Goal: Task Accomplishment & Management: Complete application form

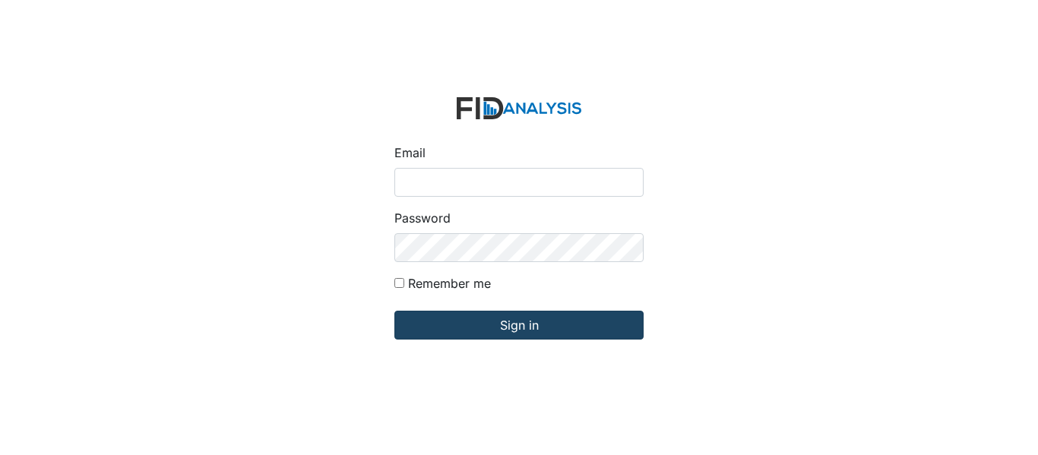
type input "[EMAIL_ADDRESS][PERSON_NAME][DOMAIN_NAME]"
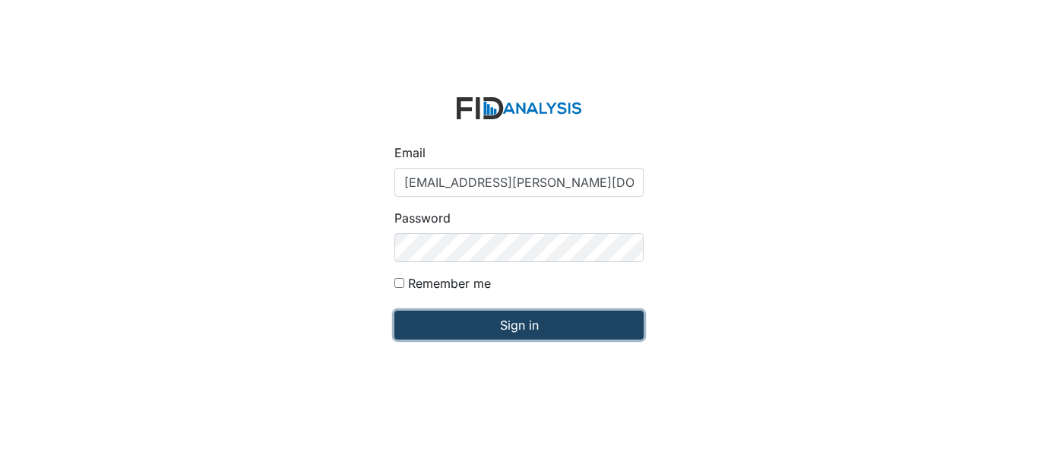
click at [561, 325] on input "Sign in" at bounding box center [518, 325] width 249 height 29
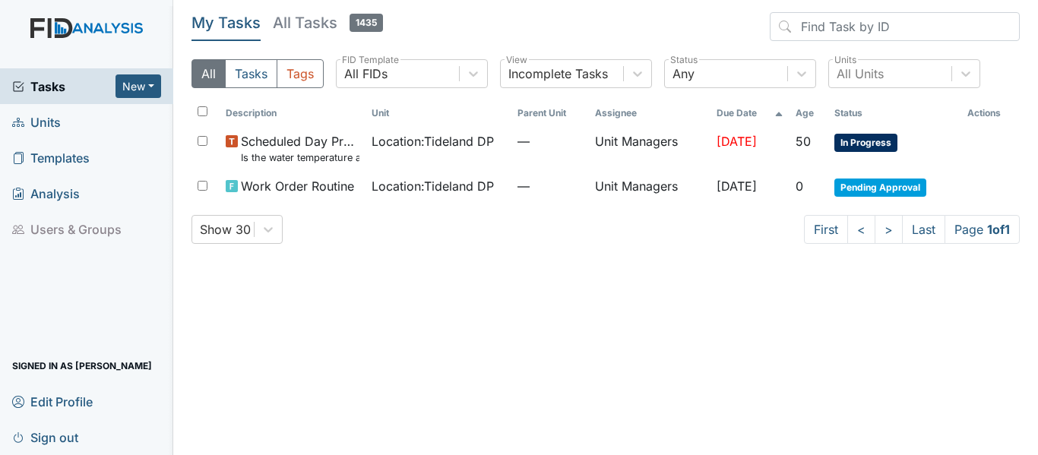
click at [47, 121] on span "Units" at bounding box center [36, 122] width 49 height 24
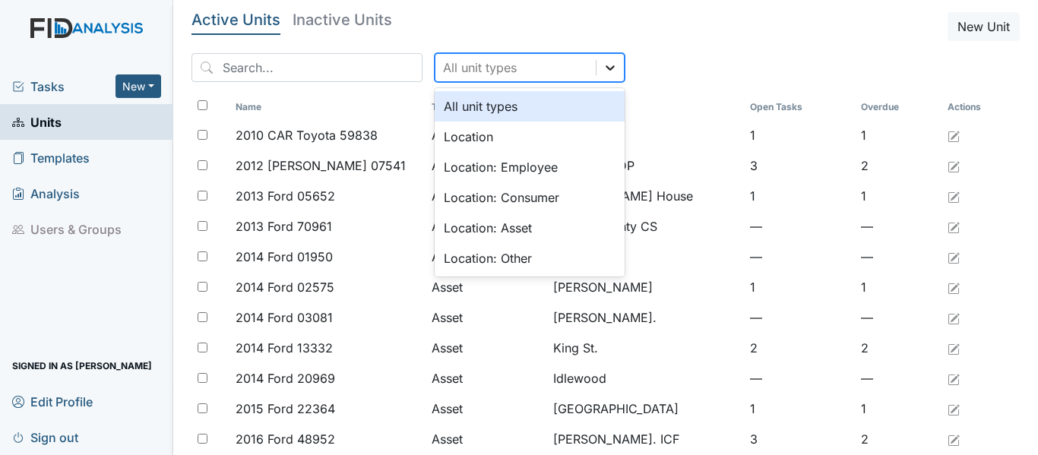
click at [603, 72] on icon at bounding box center [610, 67] width 15 height 15
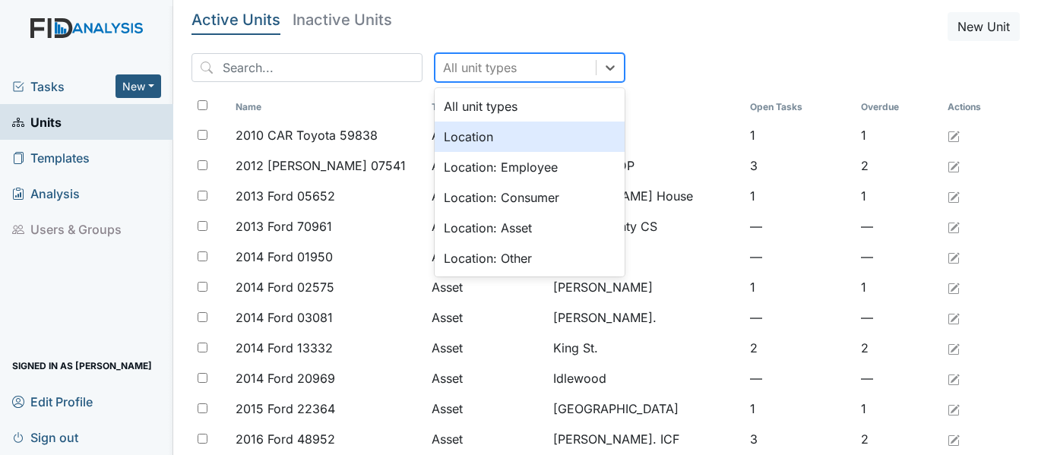
click at [540, 137] on div "Location" at bounding box center [530, 137] width 190 height 30
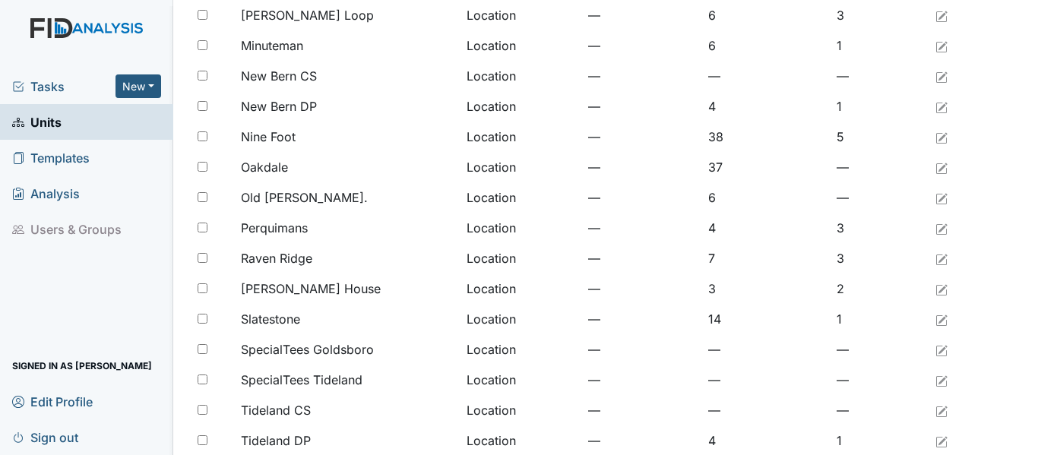
scroll to position [1250, 0]
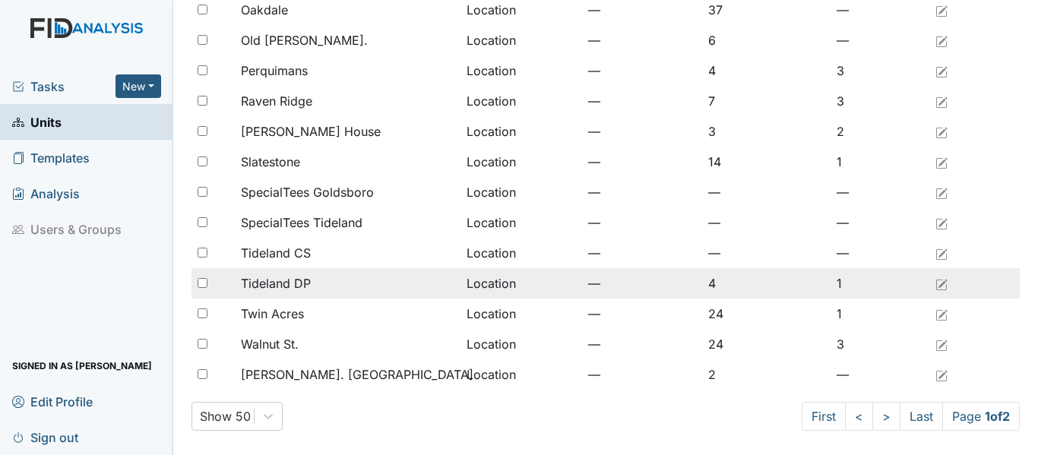
click at [329, 284] on div "Tideland DP" at bounding box center [348, 283] width 214 height 18
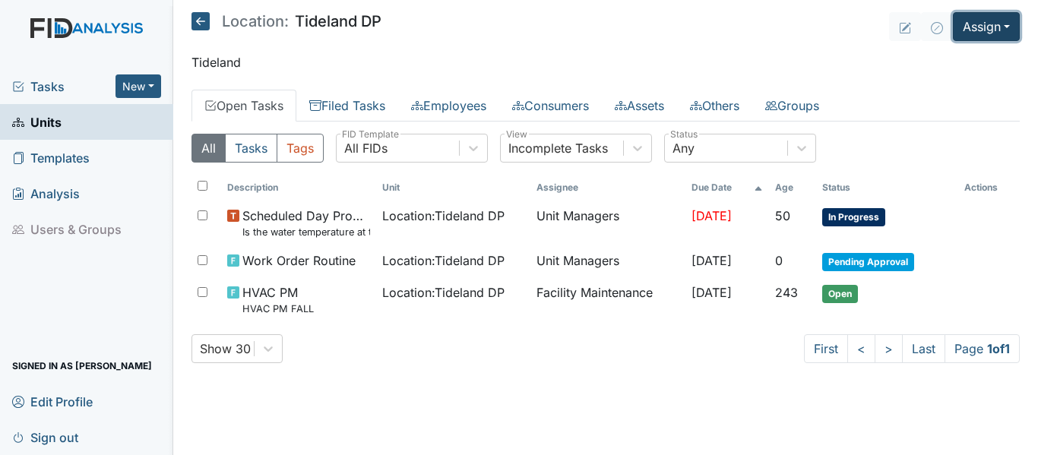
click at [1018, 27] on button "Assign" at bounding box center [986, 26] width 67 height 29
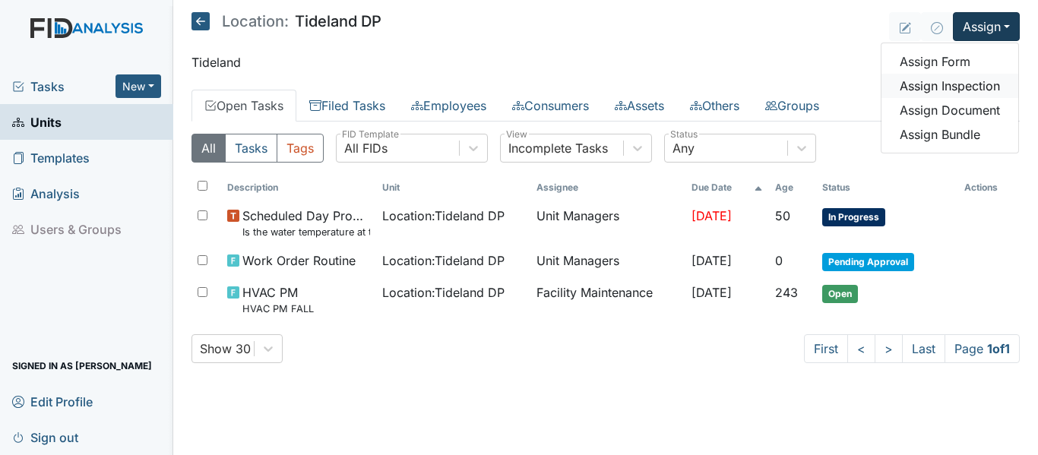
click at [992, 89] on link "Assign Inspection" at bounding box center [950, 86] width 137 height 24
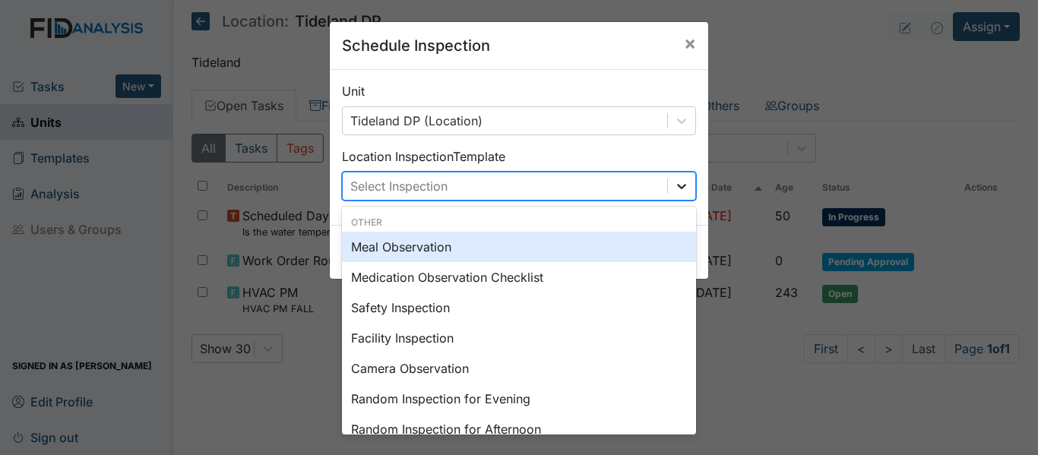
click at [677, 188] on icon at bounding box center [681, 186] width 9 height 5
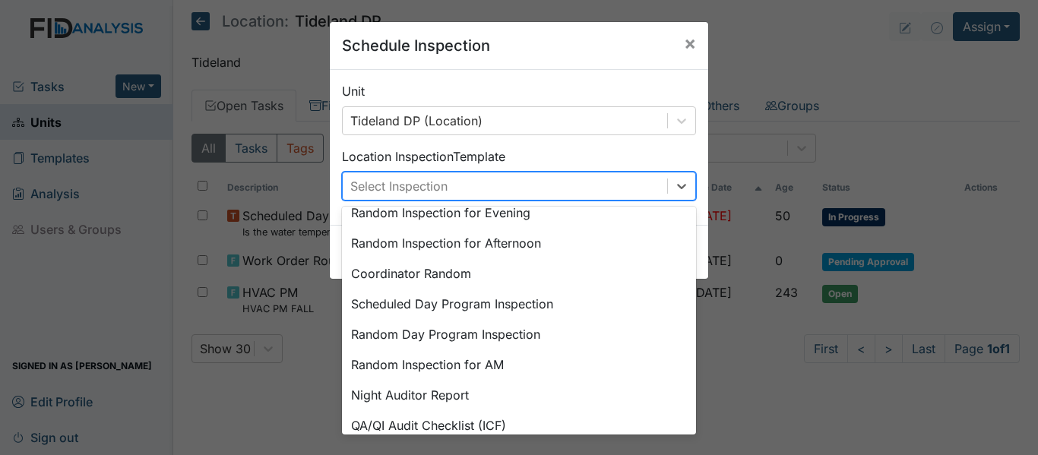
scroll to position [188, 0]
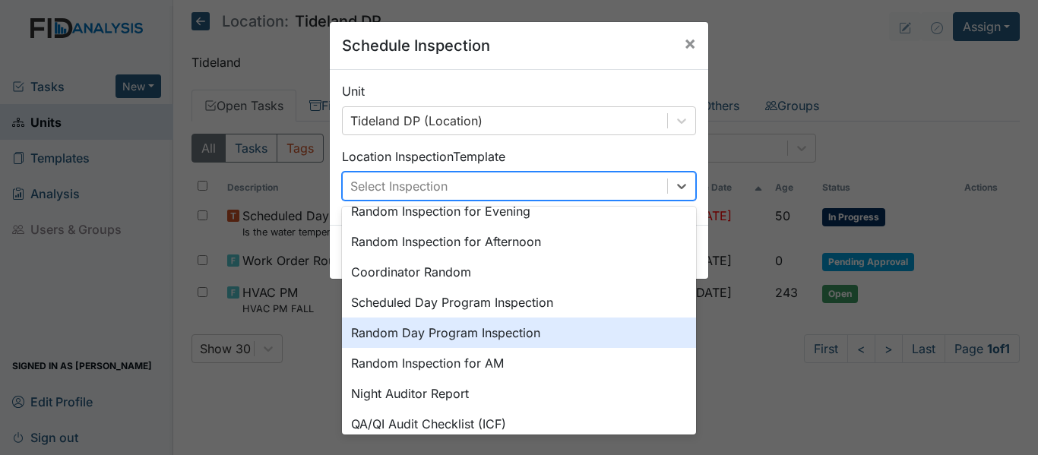
click at [537, 334] on div "Random Day Program Inspection" at bounding box center [519, 333] width 354 height 30
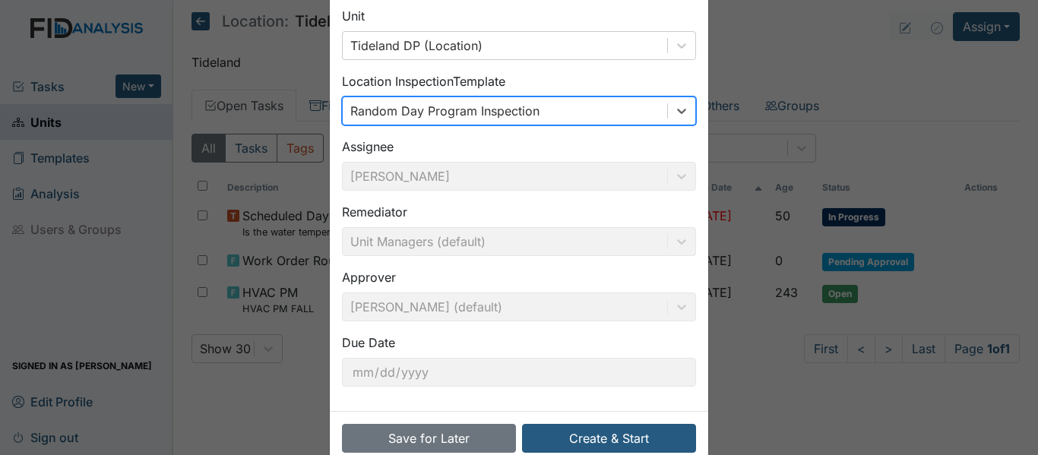
scroll to position [107, 0]
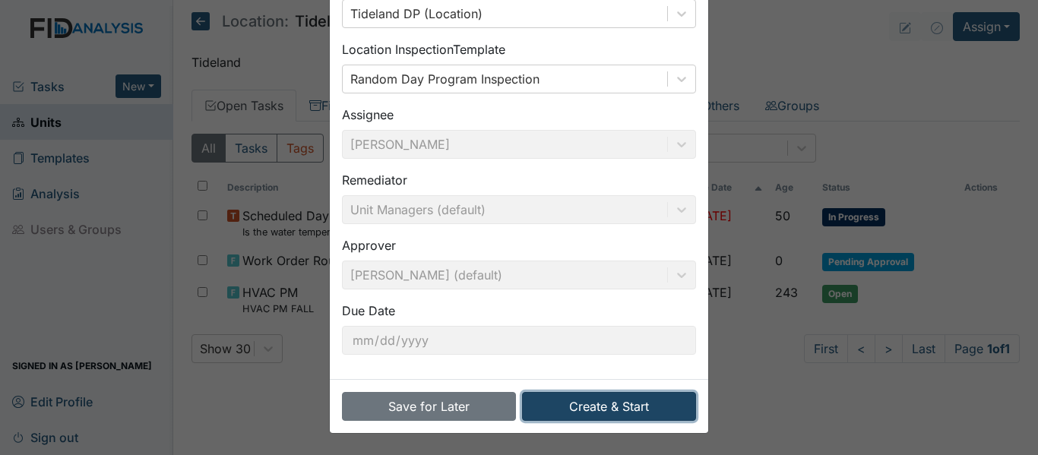
click at [608, 407] on button "Create & Start" at bounding box center [609, 406] width 174 height 29
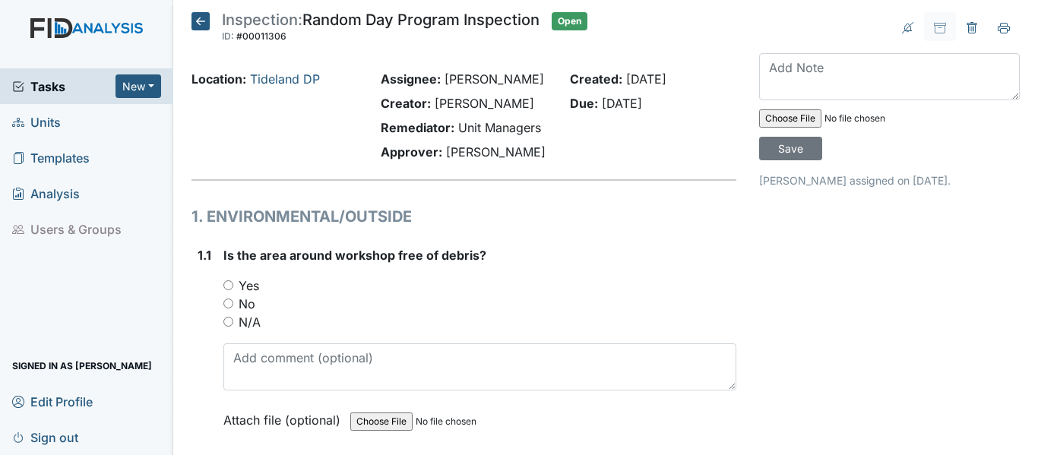
click at [225, 290] on input "Yes" at bounding box center [228, 285] width 10 height 10
radio input "true"
click at [223, 299] on input "No" at bounding box center [228, 304] width 10 height 10
radio input "true"
click at [223, 317] on input "N/A" at bounding box center [228, 322] width 10 height 10
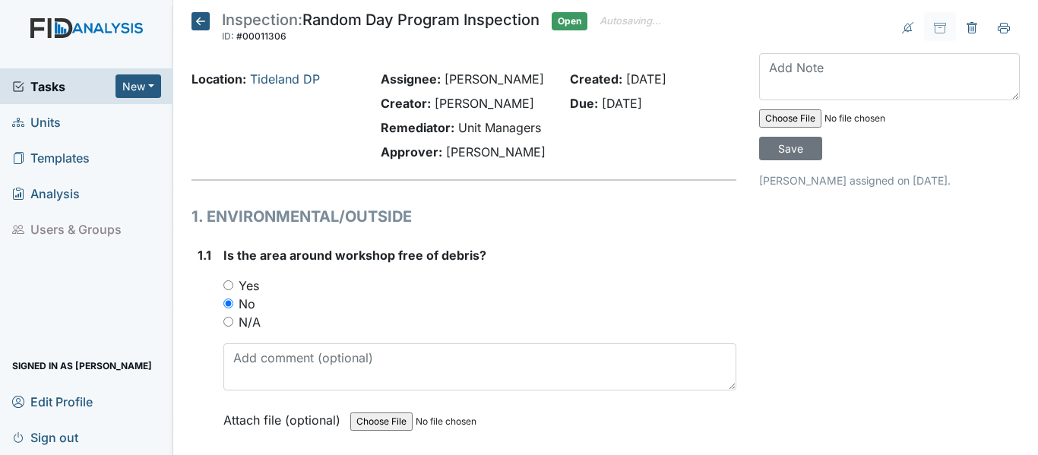
radio input "true"
click at [223, 299] on input "No" at bounding box center [228, 304] width 10 height 10
radio input "true"
click at [223, 280] on input "Yes" at bounding box center [228, 285] width 10 height 10
radio input "true"
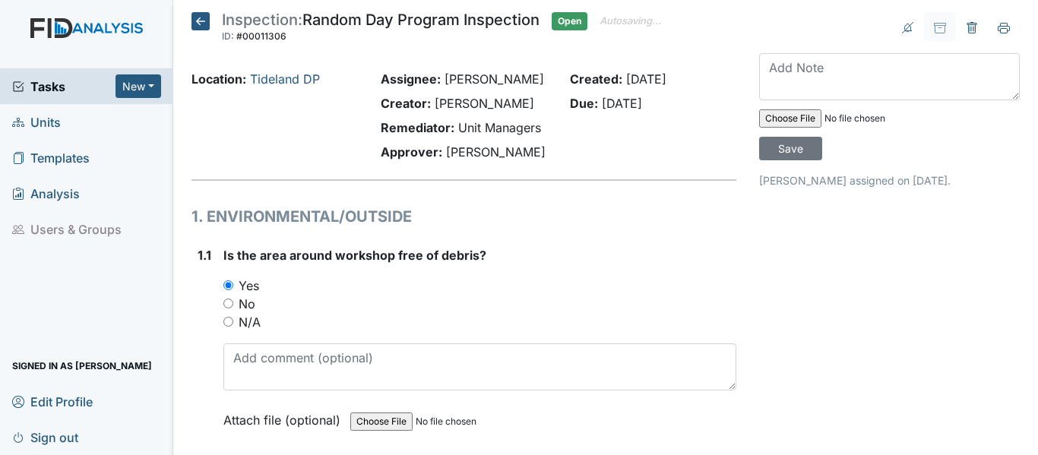
click at [223, 317] on input "N/A" at bounding box center [228, 322] width 10 height 10
radio input "true"
click at [223, 299] on input "No" at bounding box center [228, 304] width 10 height 10
radio input "true"
click at [223, 280] on input "Yes" at bounding box center [228, 285] width 10 height 10
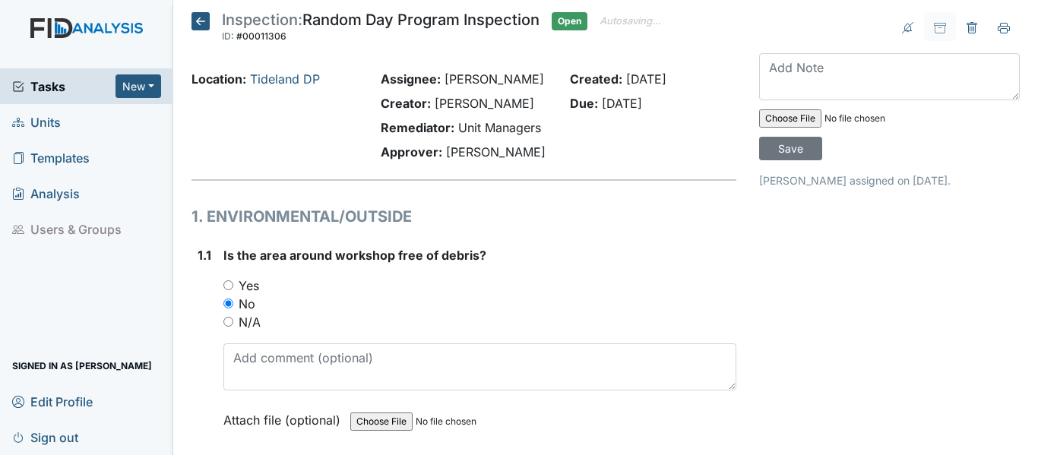
radio input "true"
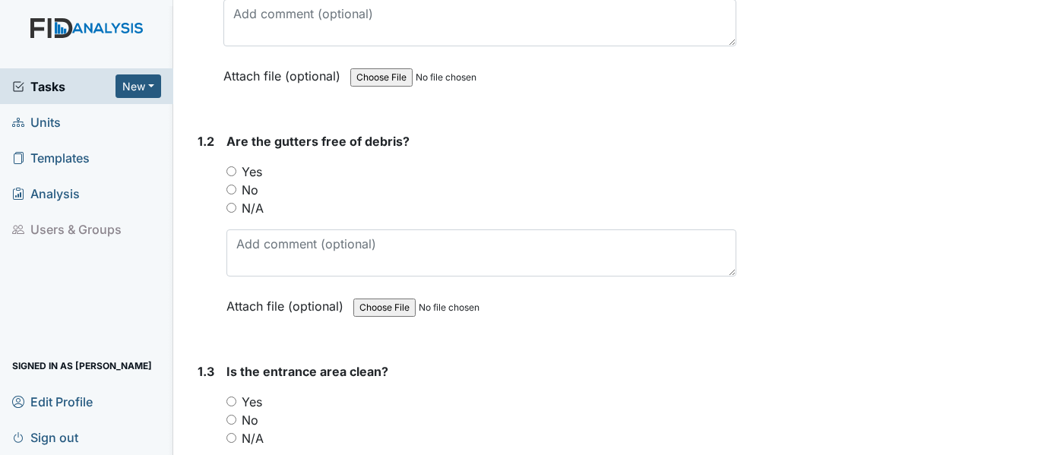
scroll to position [456, 0]
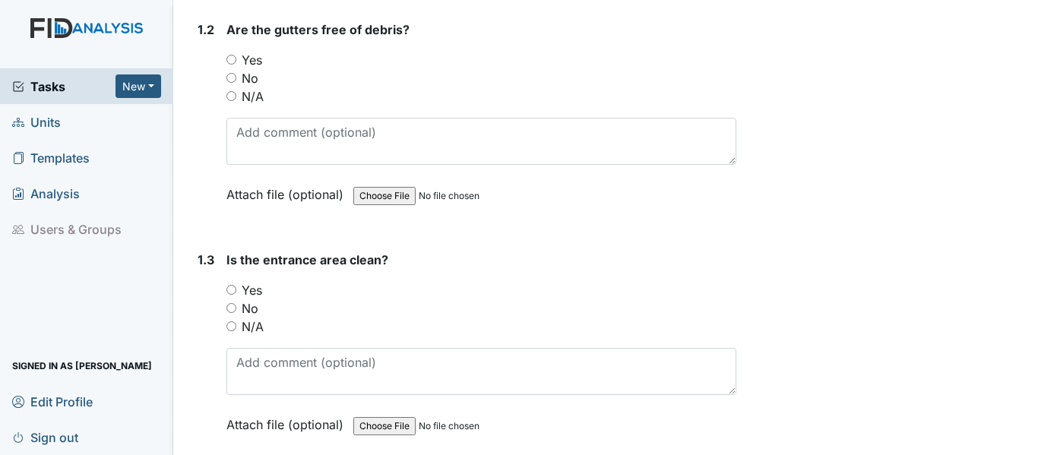
click at [226, 65] on input "Yes" at bounding box center [231, 60] width 10 height 10
radio input "true"
click at [231, 295] on input "Yes" at bounding box center [231, 290] width 10 height 10
radio input "true"
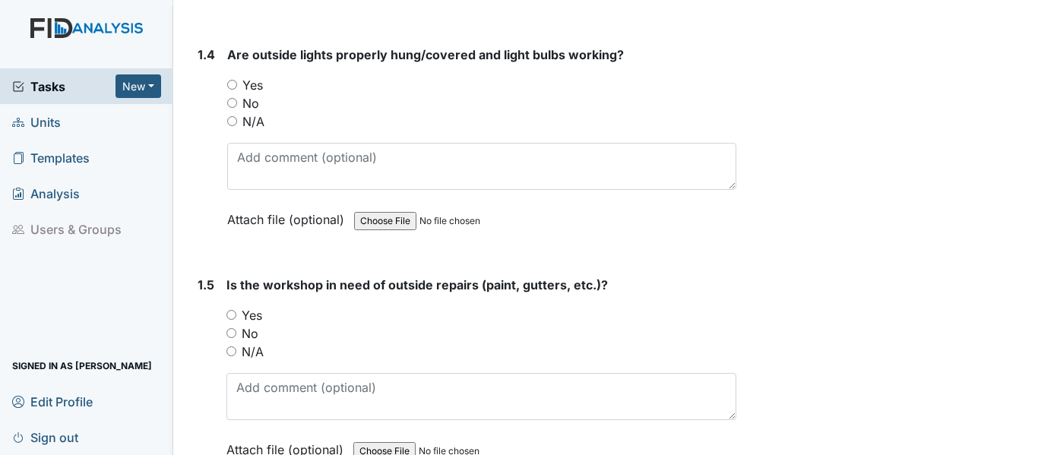
scroll to position [932, 0]
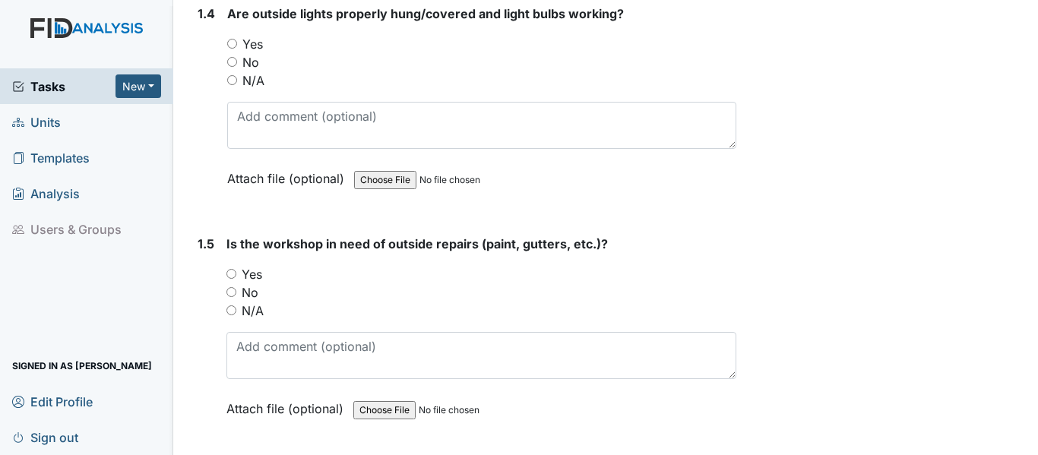
click at [231, 49] on input "Yes" at bounding box center [232, 44] width 10 height 10
radio input "true"
click at [231, 297] on input "No" at bounding box center [231, 292] width 10 height 10
radio input "true"
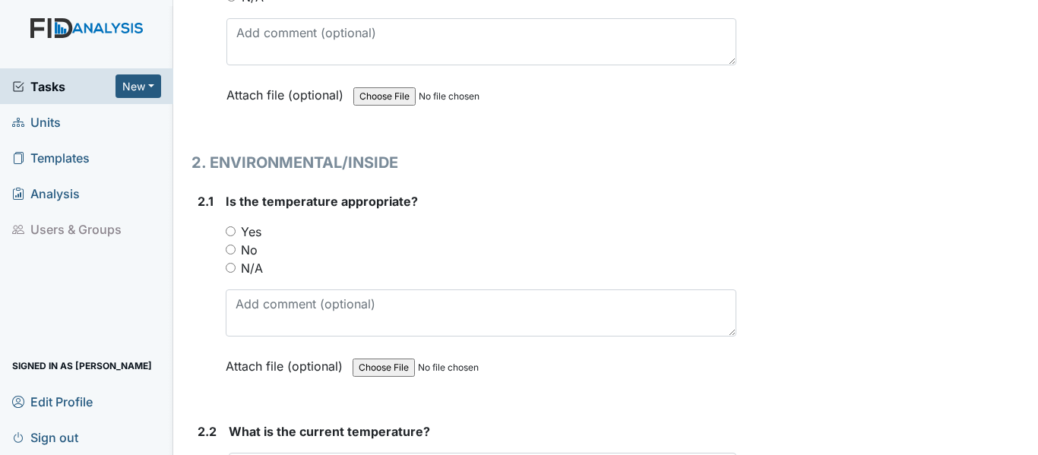
scroll to position [1378, 0]
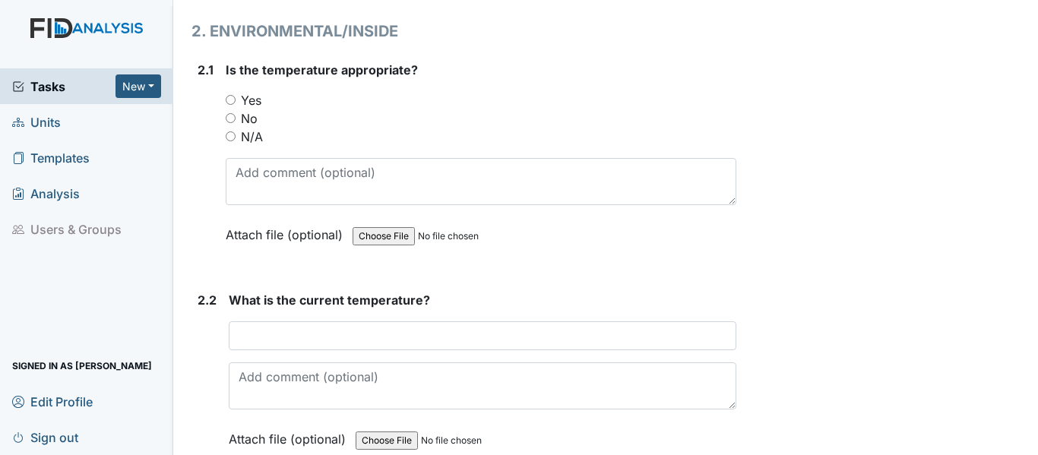
drag, startPoint x: 232, startPoint y: 136, endPoint x: 277, endPoint y: 210, distance: 86.7
click at [233, 105] on input "Yes" at bounding box center [231, 100] width 10 height 10
radio input "true"
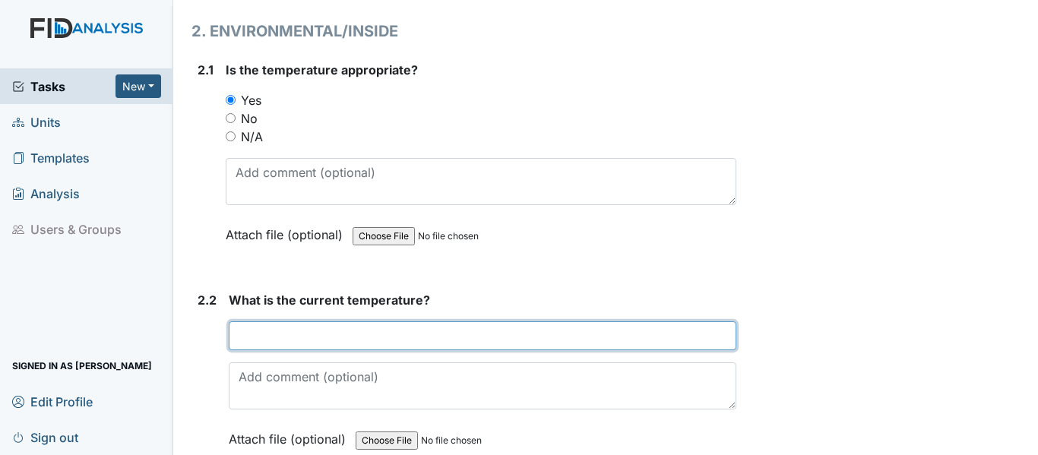
click at [308, 350] on input "text" at bounding box center [483, 335] width 508 height 29
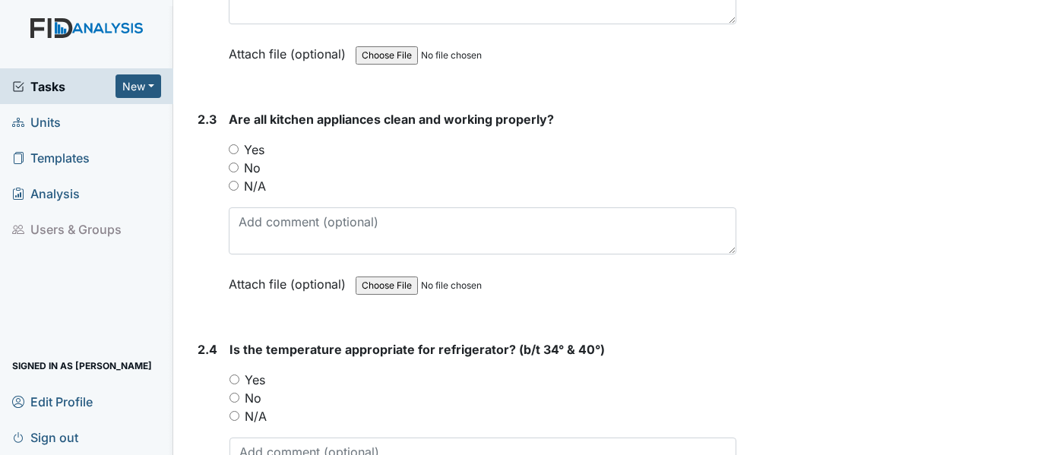
scroll to position [1824, 0]
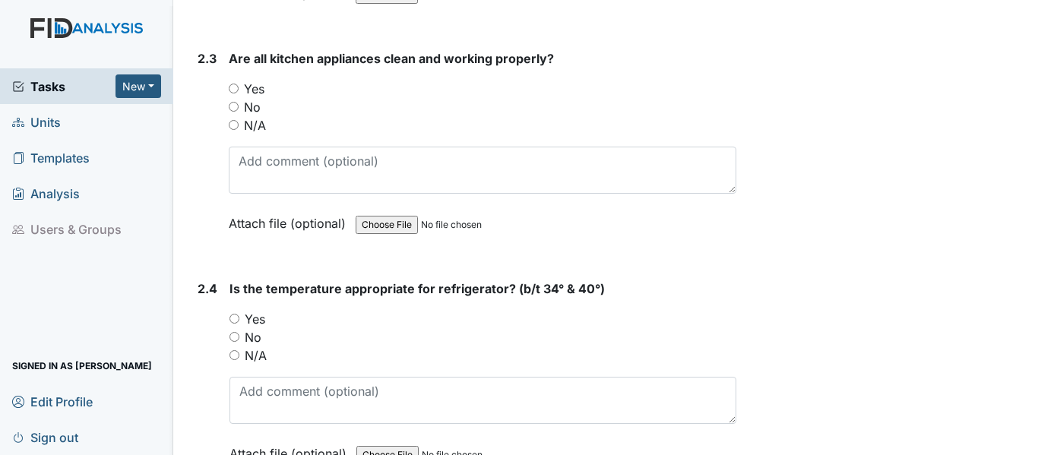
type input "72"
click at [230, 93] on input "Yes" at bounding box center [234, 89] width 10 height 10
radio input "true"
click at [232, 324] on input "Yes" at bounding box center [235, 319] width 10 height 10
radio input "true"
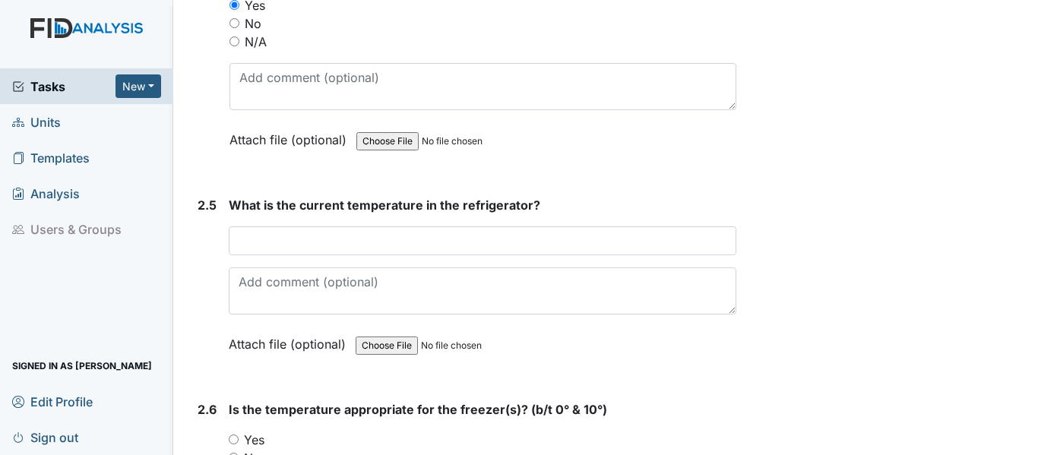
scroll to position [2280, 0]
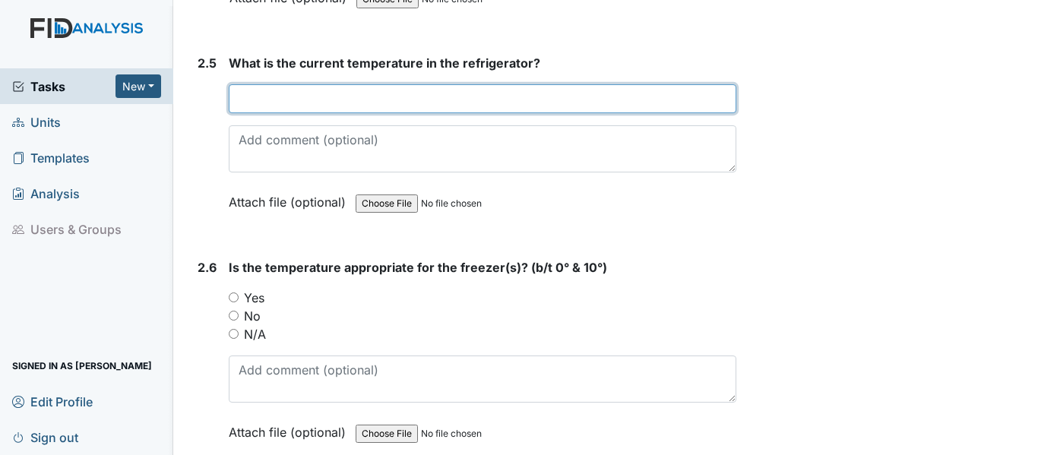
click at [507, 113] on input "text" at bounding box center [483, 98] width 508 height 29
type input "38"
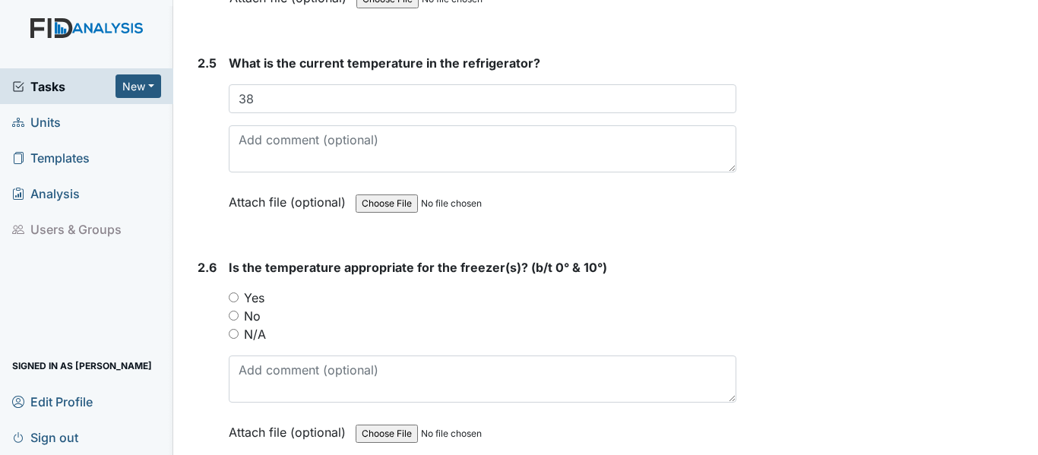
click at [233, 302] on input "Yes" at bounding box center [234, 298] width 10 height 10
radio input "true"
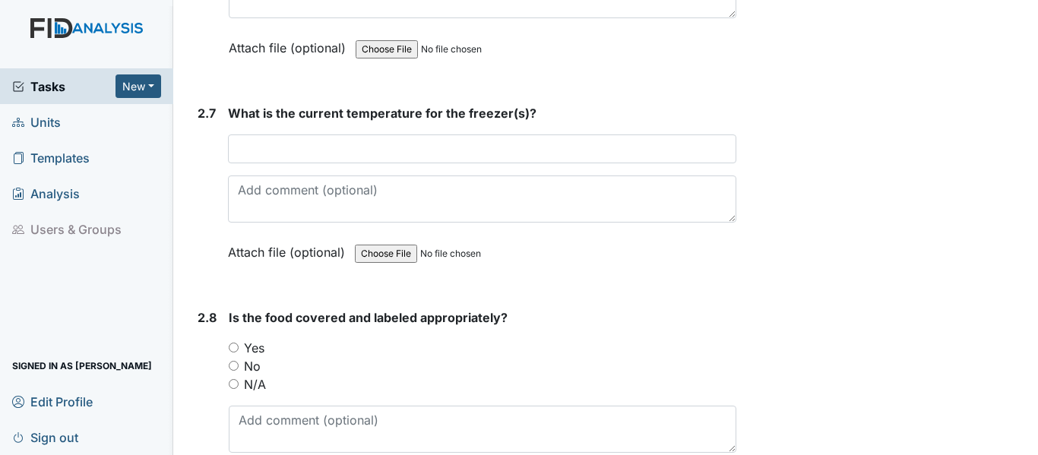
scroll to position [2685, 0]
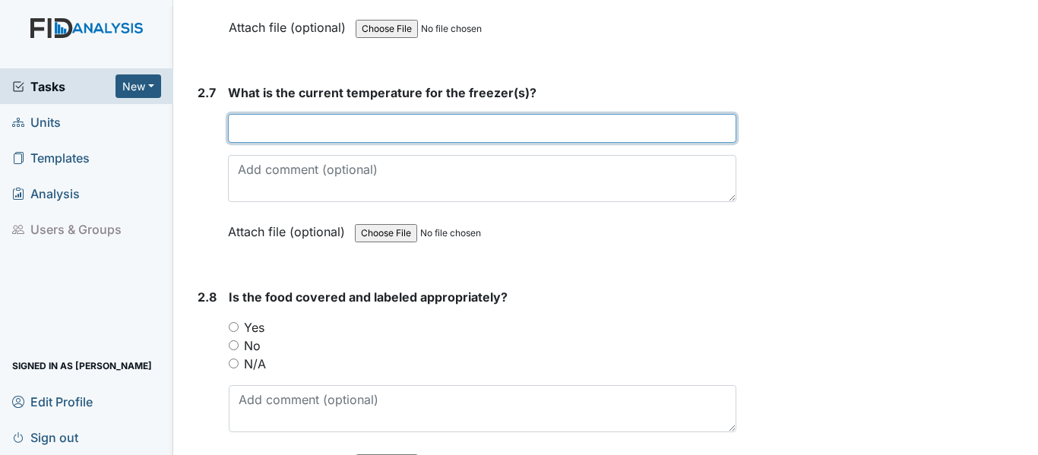
click at [514, 143] on input "text" at bounding box center [482, 128] width 508 height 29
type input "8"
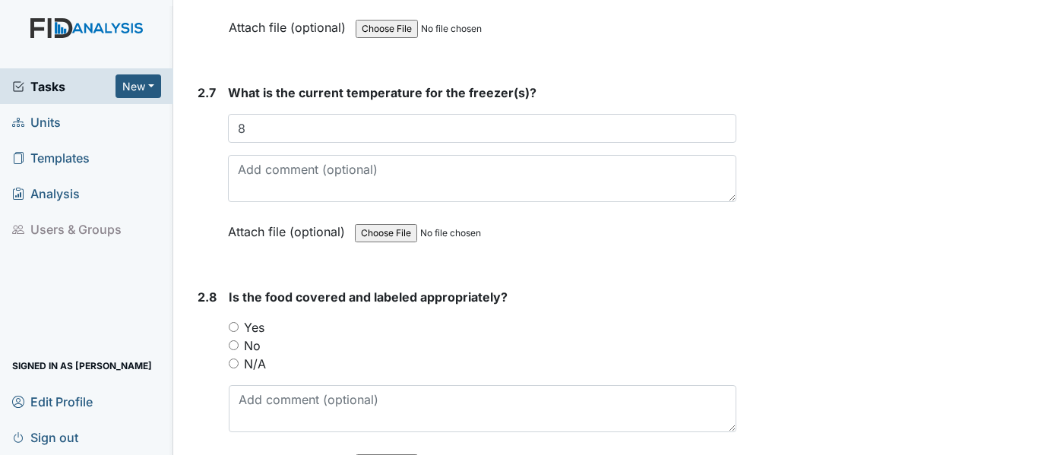
click at [235, 332] on input "Yes" at bounding box center [234, 327] width 10 height 10
radio input "true"
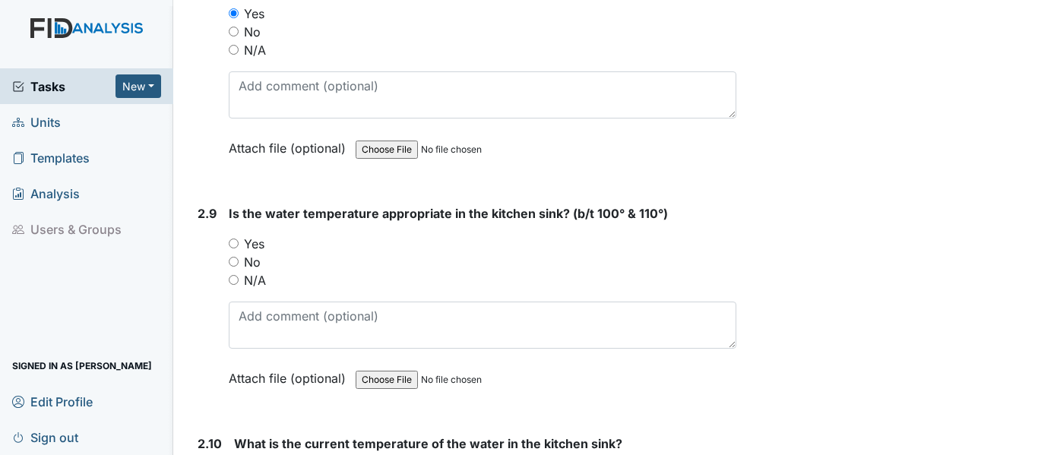
scroll to position [3141, 0]
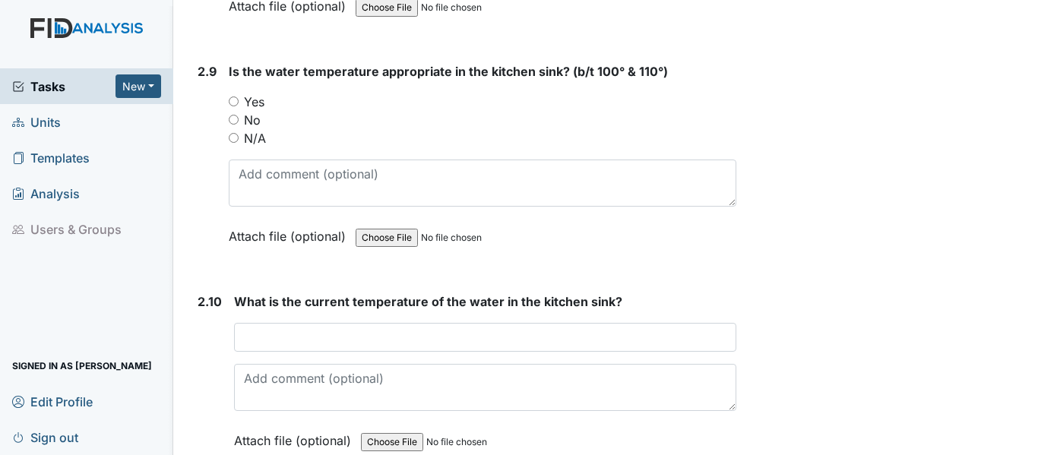
click at [233, 125] on input "No" at bounding box center [234, 120] width 10 height 10
radio input "true"
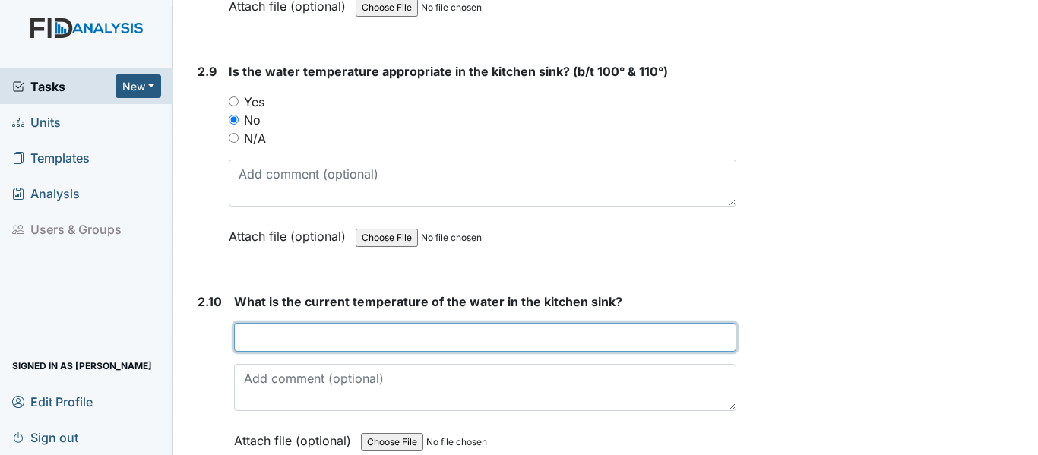
click at [291, 352] on input "text" at bounding box center [485, 337] width 502 height 29
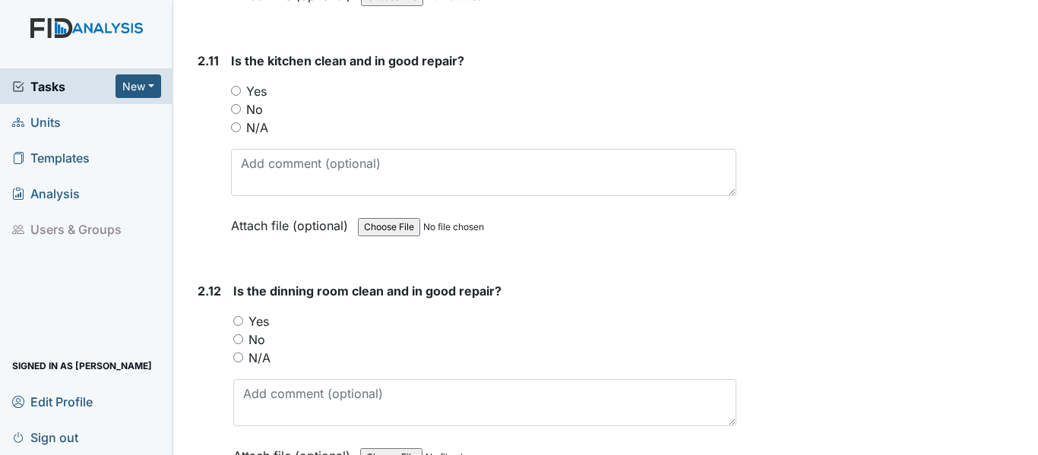
scroll to position [3637, 0]
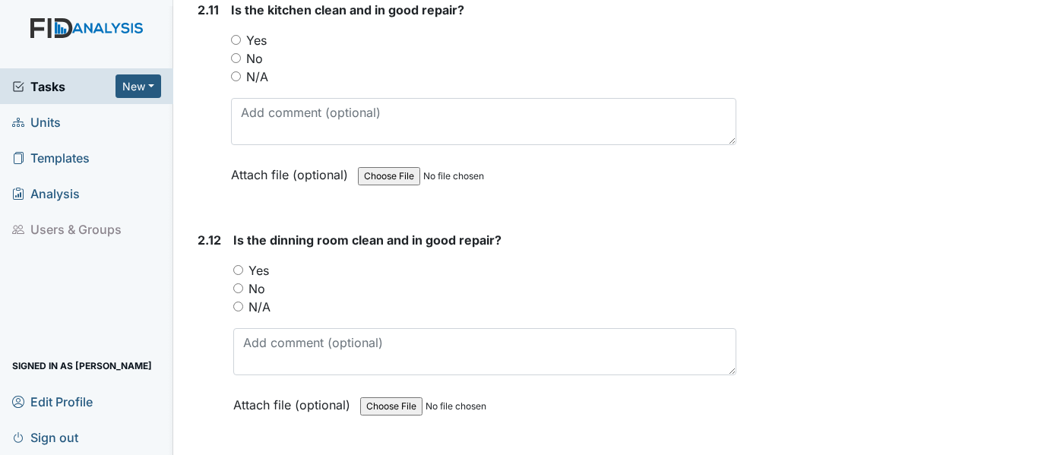
type input "120 work order placed"
click at [235, 45] on input "Yes" at bounding box center [236, 40] width 10 height 10
radio input "true"
click at [239, 275] on input "Yes" at bounding box center [238, 270] width 10 height 10
radio input "true"
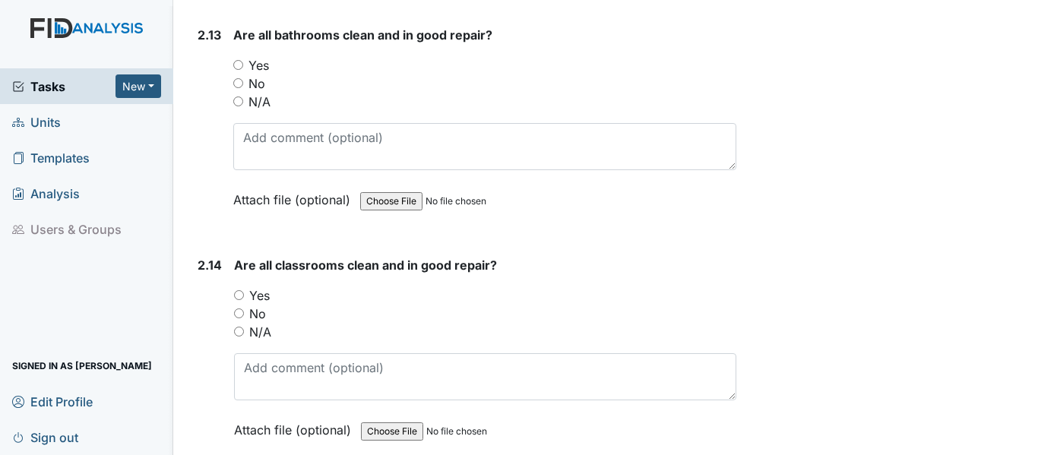
scroll to position [4113, 0]
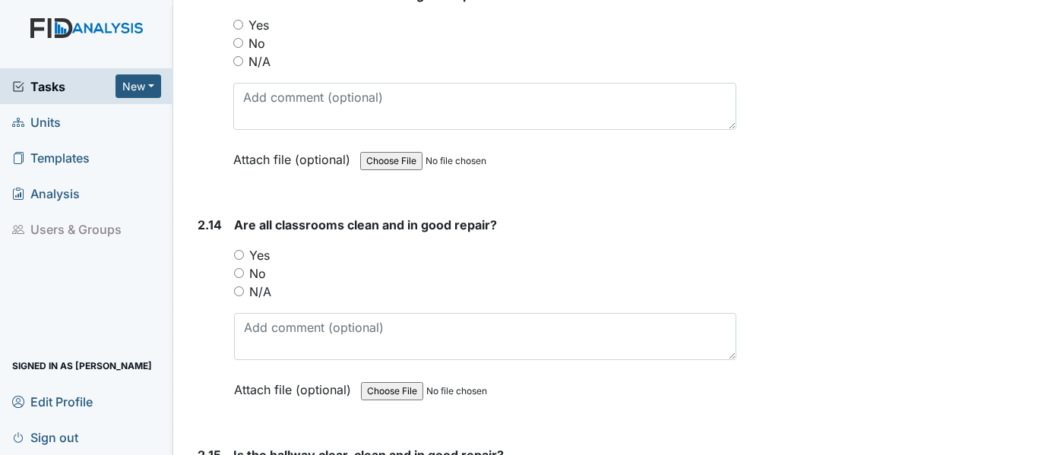
click at [242, 30] on input "Yes" at bounding box center [238, 25] width 10 height 10
radio input "true"
click at [238, 260] on input "Yes" at bounding box center [239, 255] width 10 height 10
radio input "true"
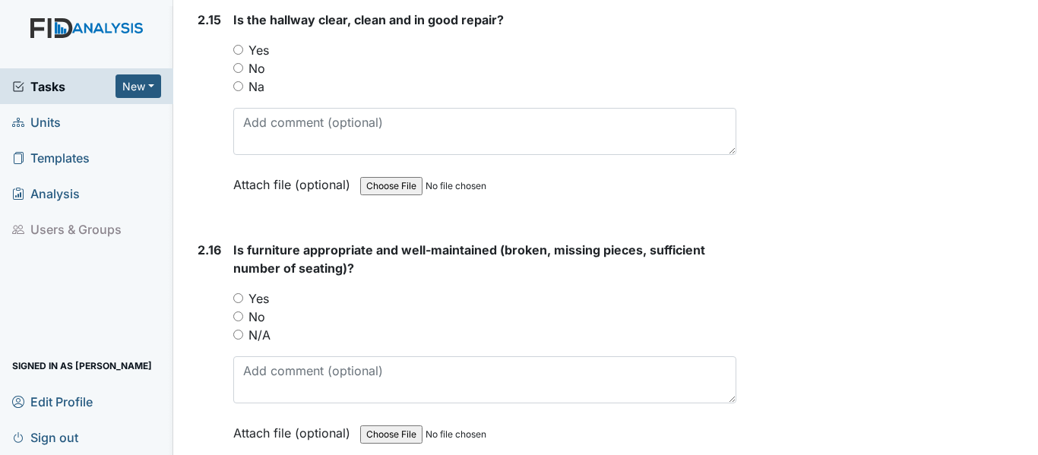
scroll to position [4579, 0]
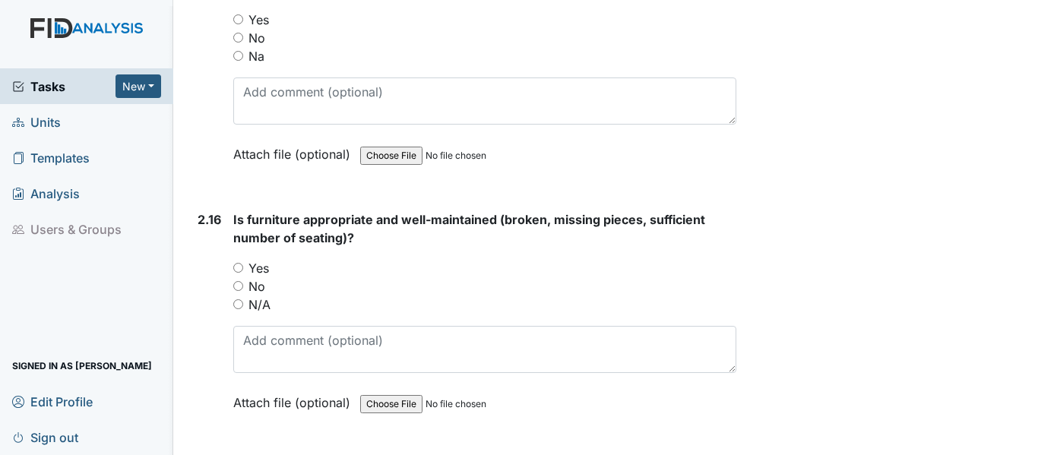
click at [232, 59] on div "2.15 Is the hallway clear, clean and in good repair? You must select one of the…" at bounding box center [464, 83] width 545 height 206
click at [240, 24] on input "Yes" at bounding box center [238, 19] width 10 height 10
radio input "true"
click at [237, 273] on input "Yes" at bounding box center [238, 268] width 10 height 10
radio input "true"
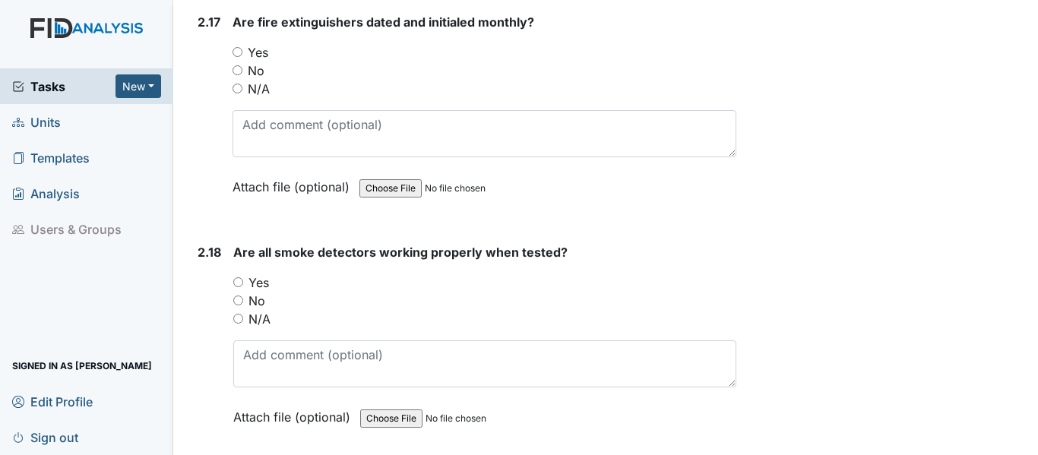
scroll to position [5035, 0]
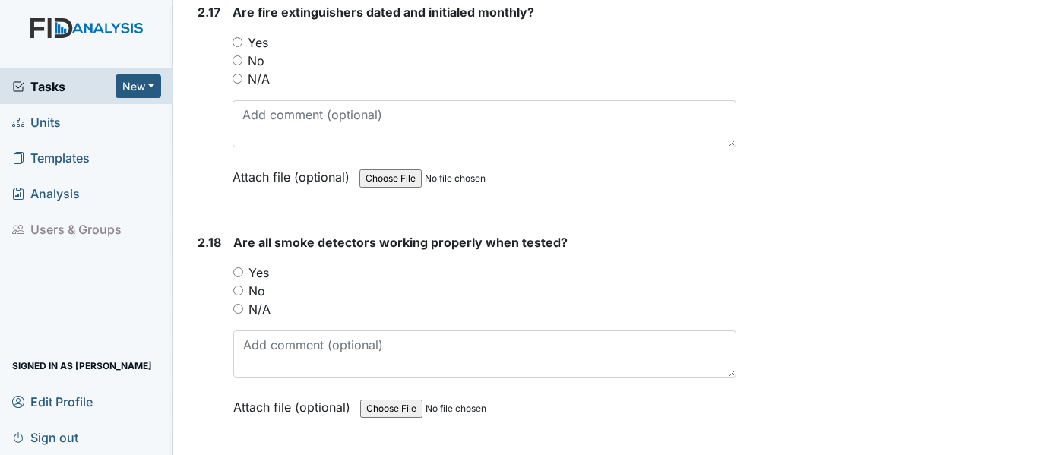
click at [236, 47] on input "Yes" at bounding box center [238, 42] width 10 height 10
radio input "true"
click at [242, 314] on input "N/A" at bounding box center [238, 309] width 10 height 10
radio input "true"
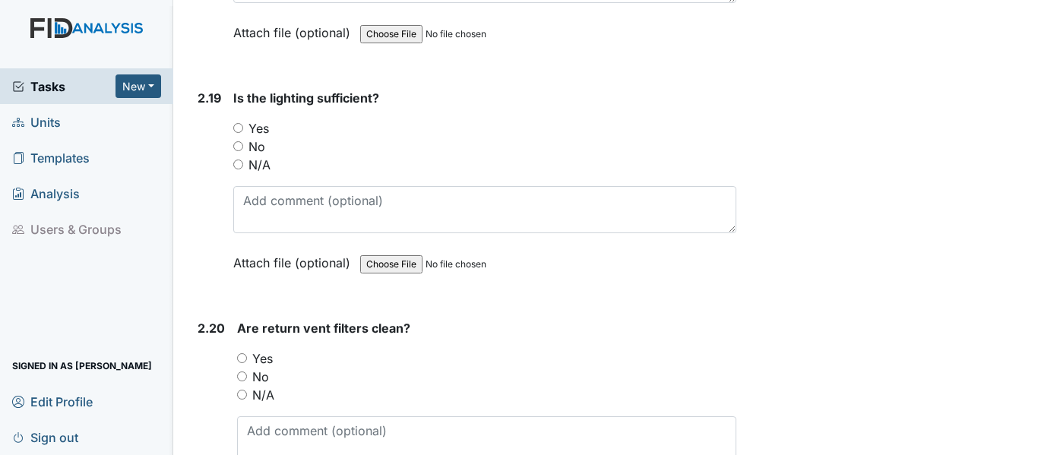
scroll to position [5470, 0]
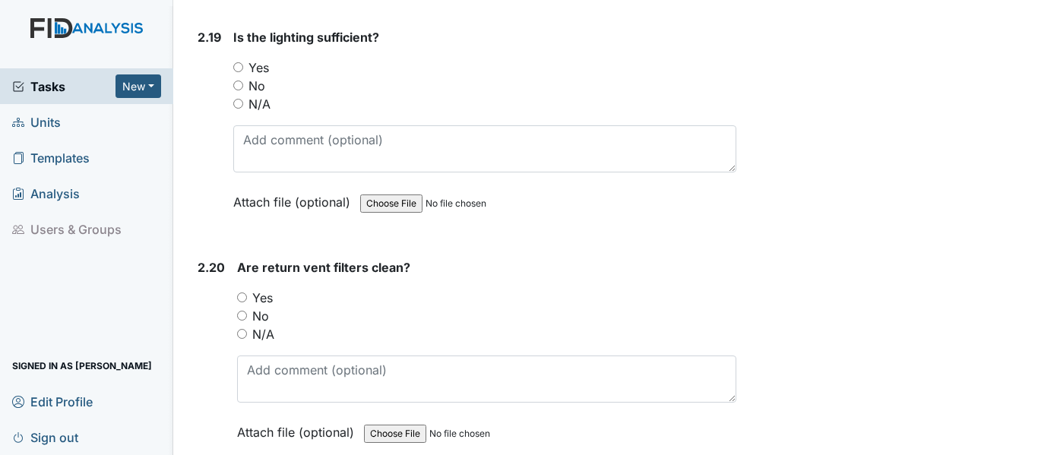
click at [242, 72] on input "Yes" at bounding box center [238, 67] width 10 height 10
radio input "true"
click at [248, 307] on div "Yes" at bounding box center [486, 298] width 499 height 18
click at [244, 302] on input "Yes" at bounding box center [242, 298] width 10 height 10
radio input "true"
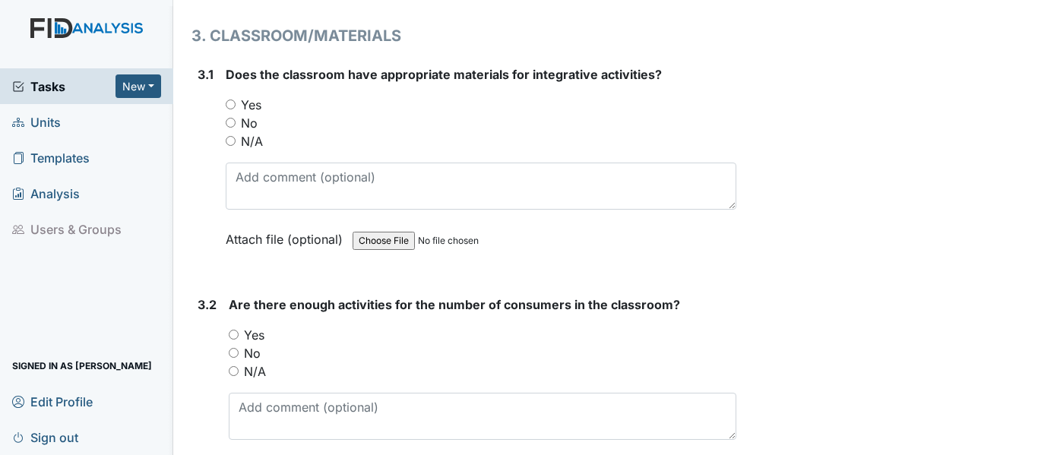
scroll to position [6169, 0]
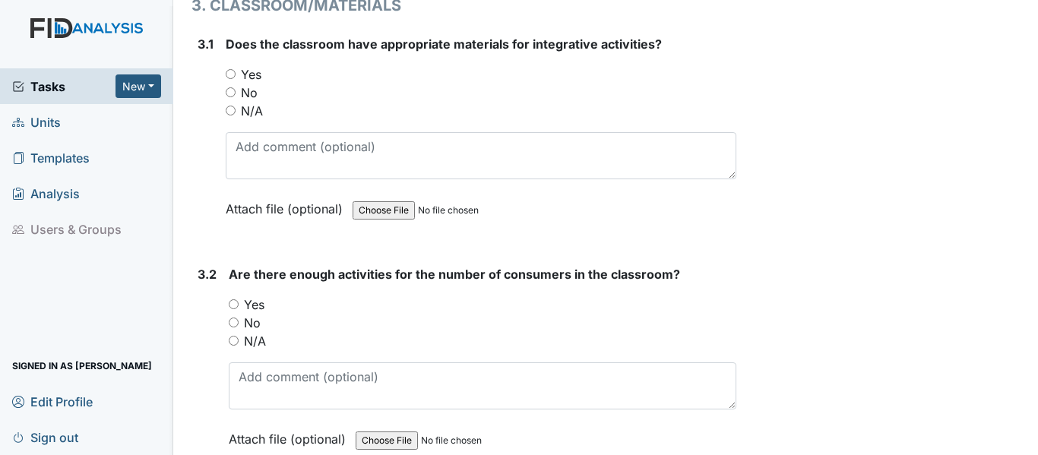
click at [227, 79] on input "Yes" at bounding box center [231, 74] width 10 height 10
radio input "true"
click at [234, 309] on input "Yes" at bounding box center [234, 304] width 10 height 10
radio input "true"
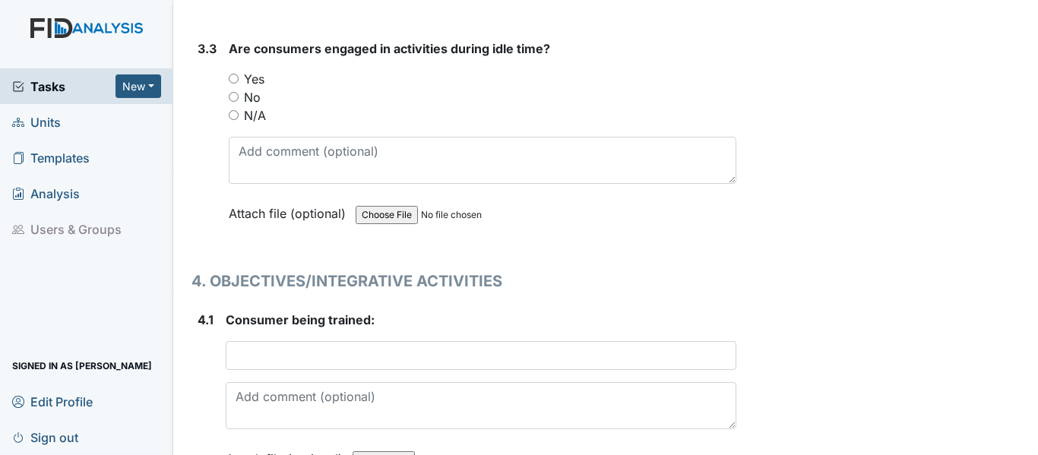
scroll to position [6676, 0]
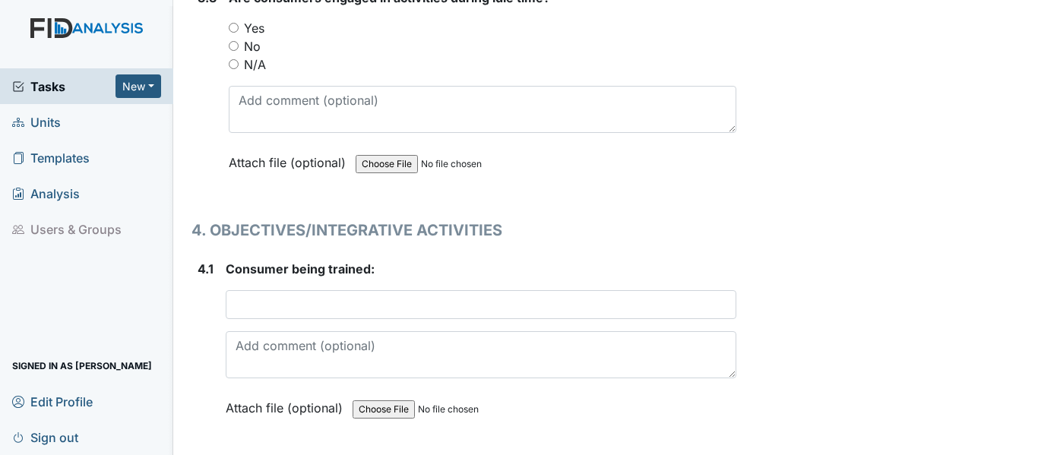
click at [235, 33] on input "Yes" at bounding box center [234, 28] width 10 height 10
radio input "true"
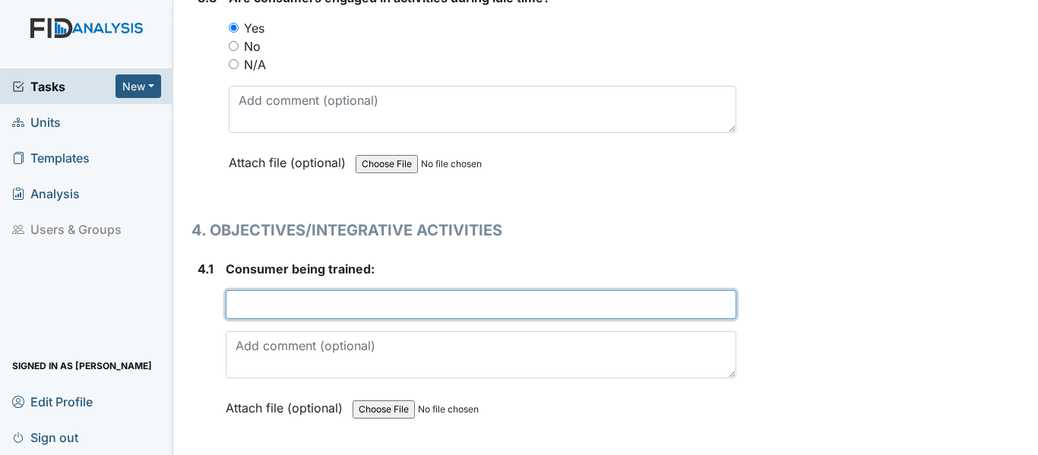
click at [285, 319] on input "text" at bounding box center [481, 304] width 511 height 29
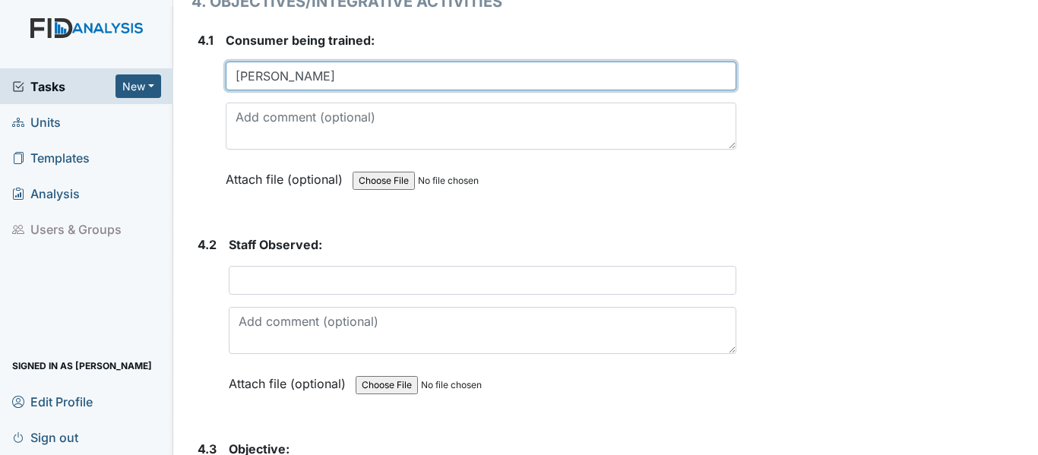
scroll to position [6938, 0]
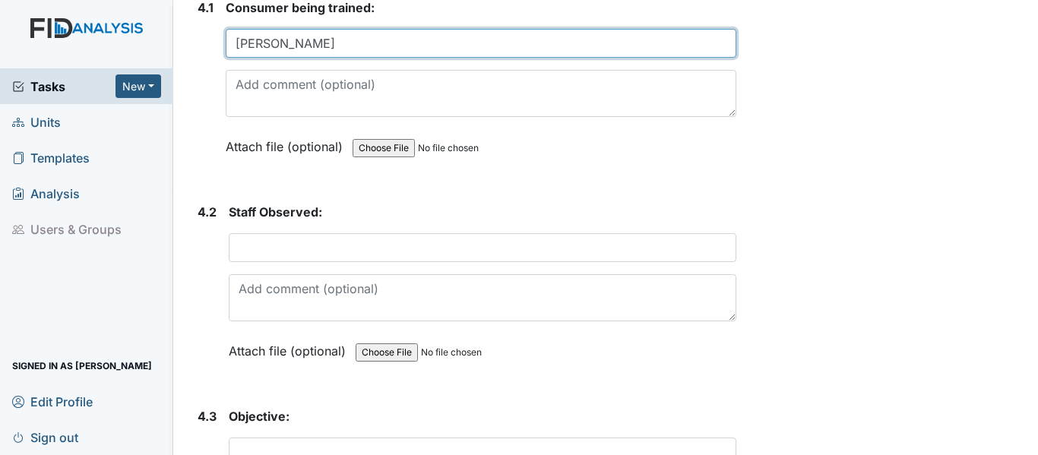
type input "M. Williams"
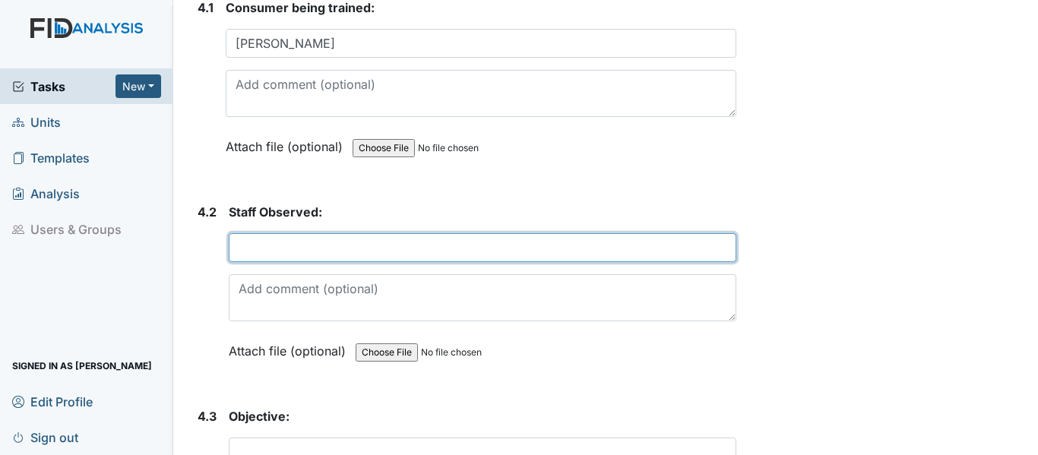
click at [250, 262] on input "text" at bounding box center [483, 247] width 508 height 29
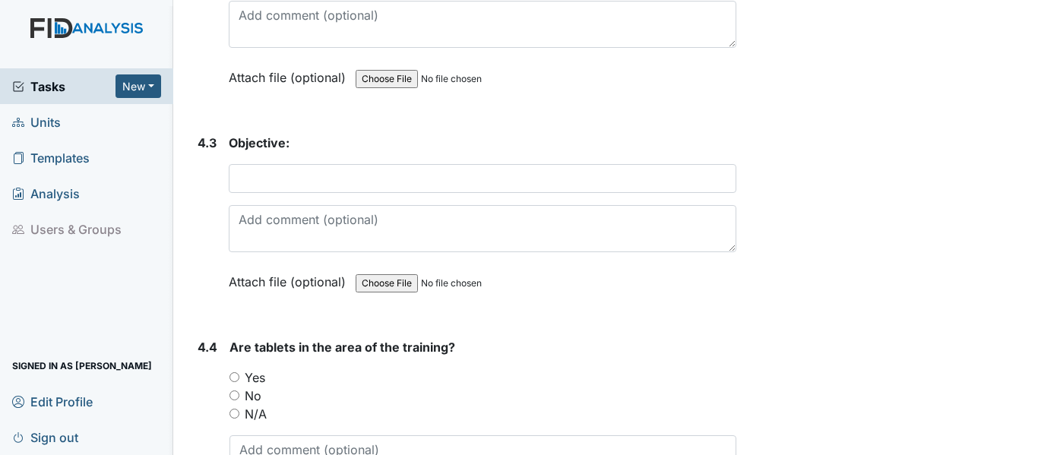
scroll to position [7262, 0]
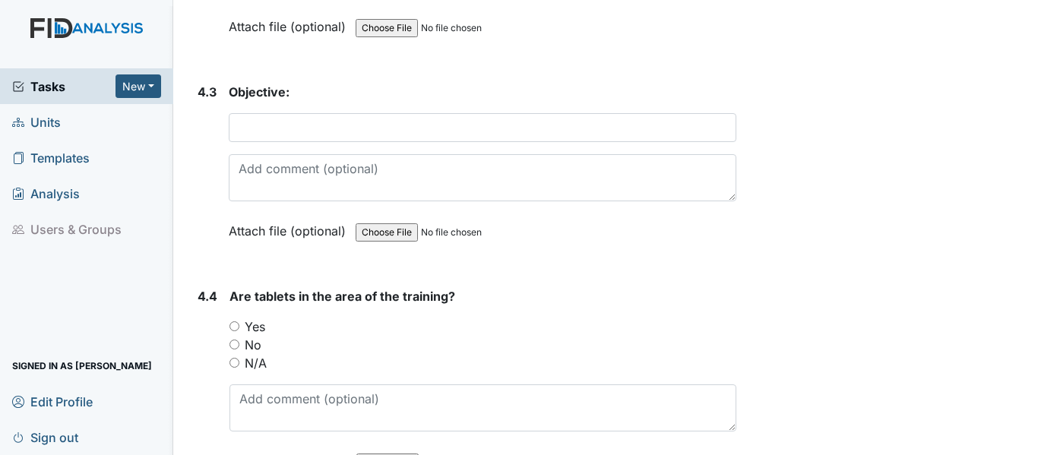
type input "L. Worsley"
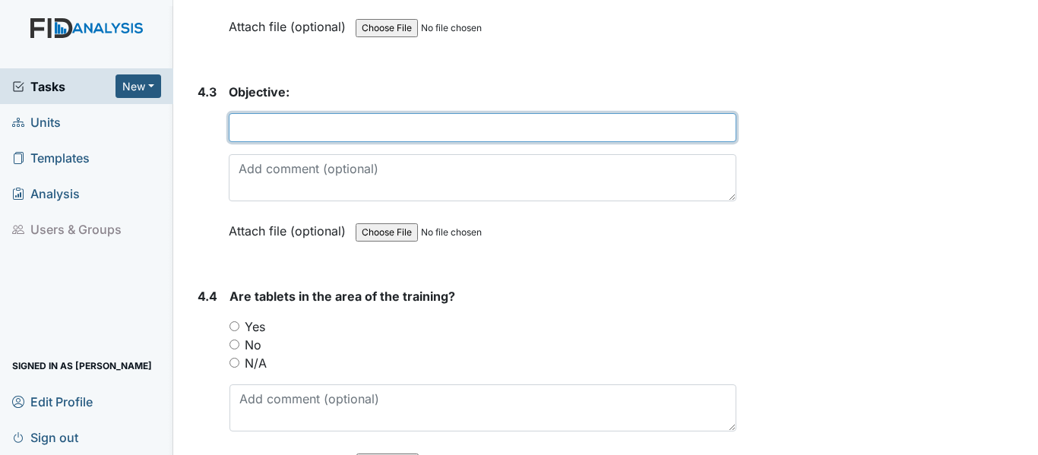
click at [239, 142] on input "text" at bounding box center [483, 127] width 508 height 29
type input "WKO30: Paper Shred"
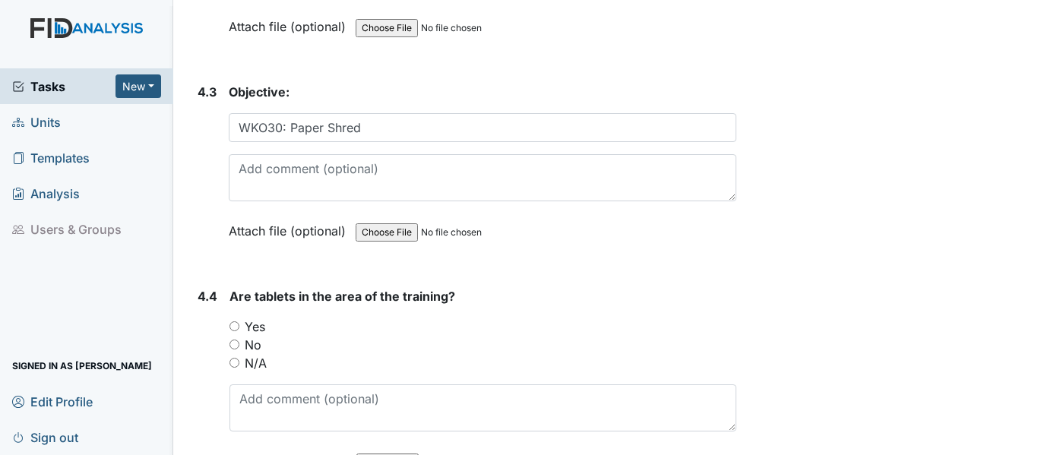
click at [233, 331] on input "Yes" at bounding box center [235, 326] width 10 height 10
radio input "true"
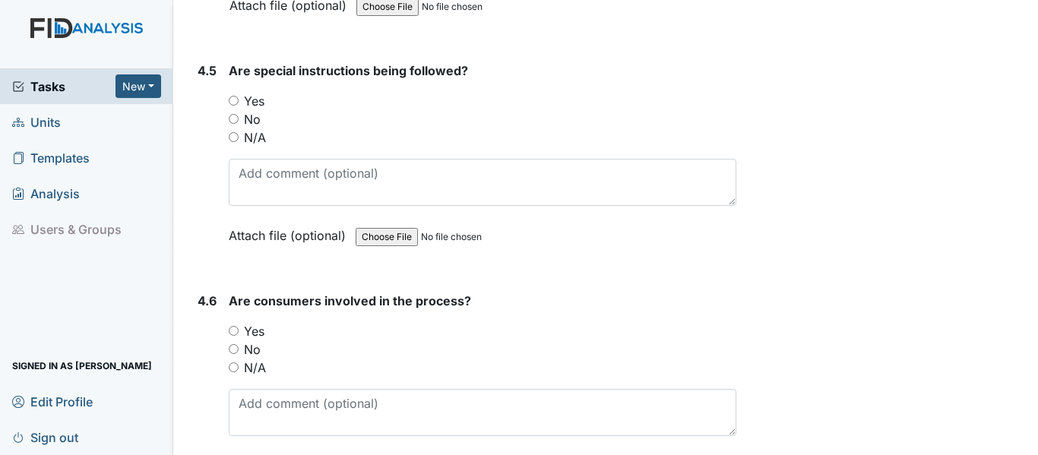
scroll to position [7749, 0]
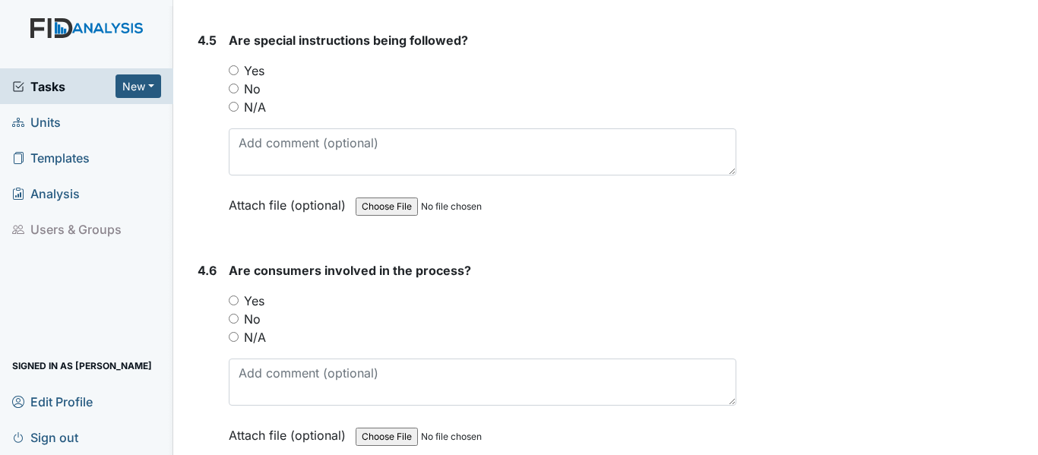
click at [234, 75] on input "Yes" at bounding box center [234, 70] width 10 height 10
radio input "true"
click at [235, 306] on input "Yes" at bounding box center [234, 301] width 10 height 10
radio input "true"
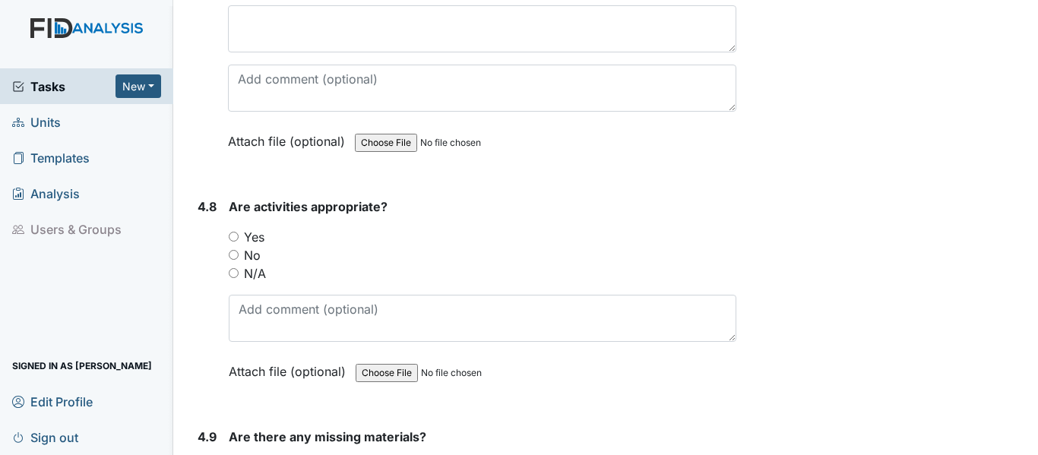
scroll to position [8316, 0]
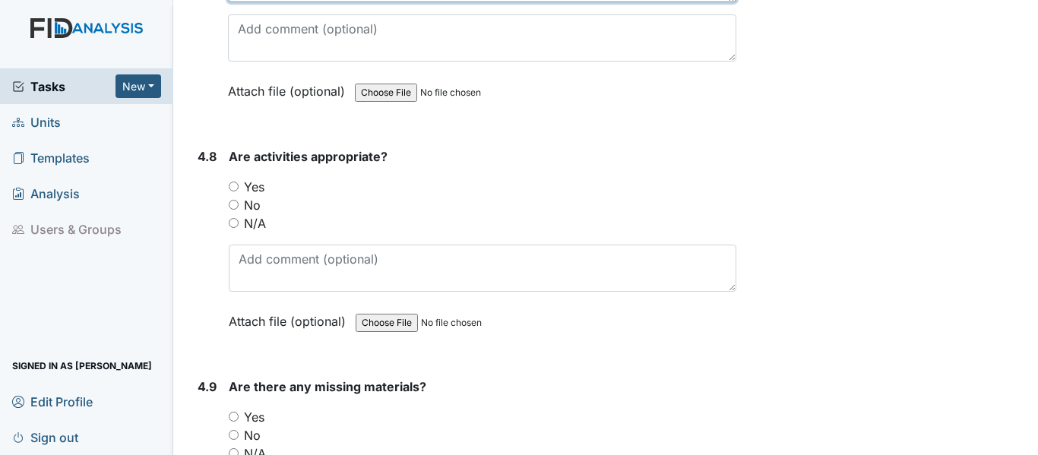
type textarea "moving slow but do the objective Independently"
click at [230, 193] on input "Yes" at bounding box center [234, 188] width 10 height 10
radio input "true"
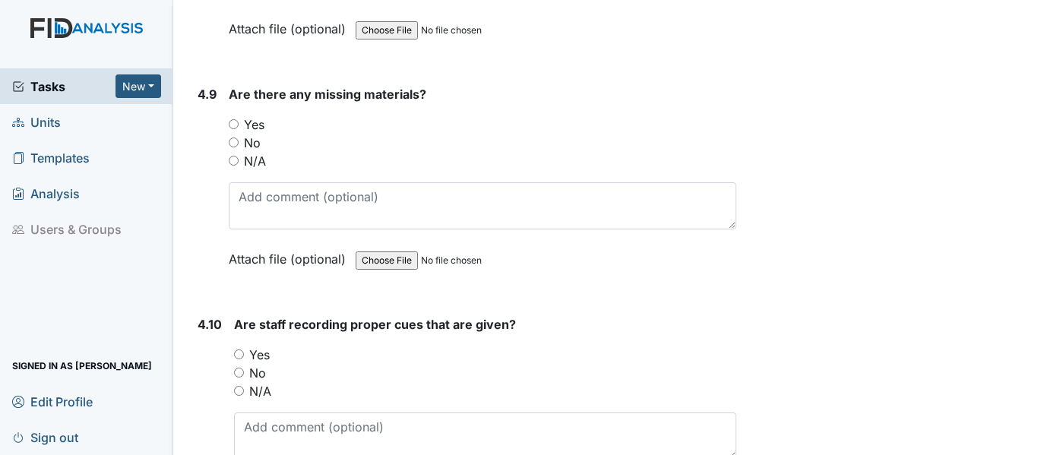
scroll to position [8719, 0]
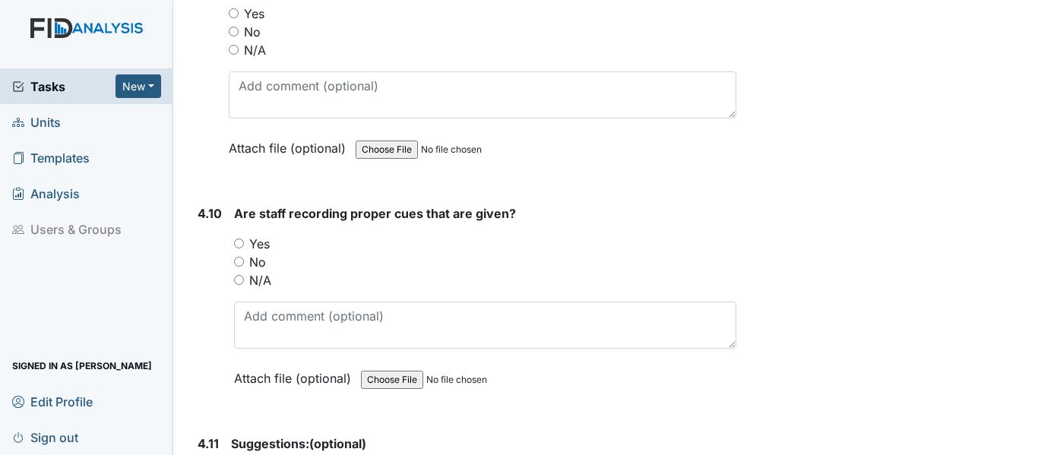
click at [233, 36] on input "No" at bounding box center [234, 32] width 10 height 10
radio input "true"
click at [241, 249] on input "Yes" at bounding box center [239, 244] width 10 height 10
radio input "true"
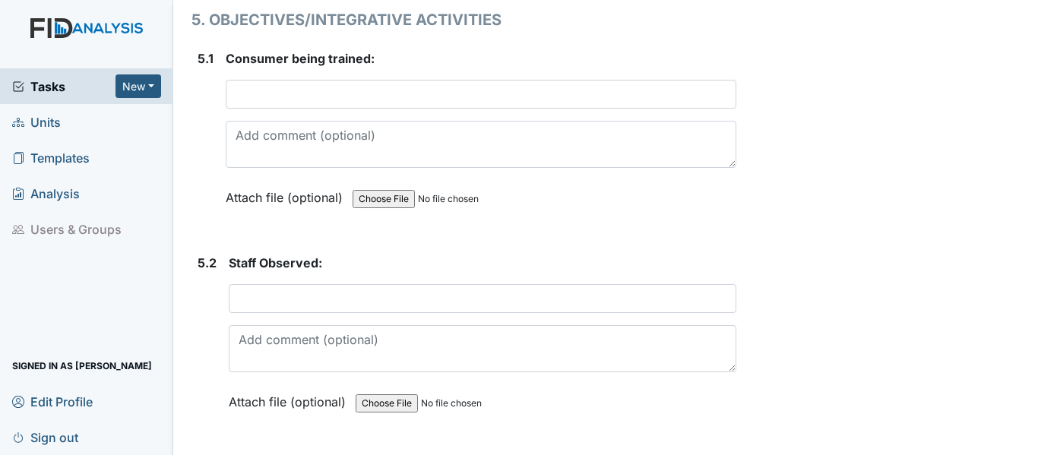
scroll to position [9418, 0]
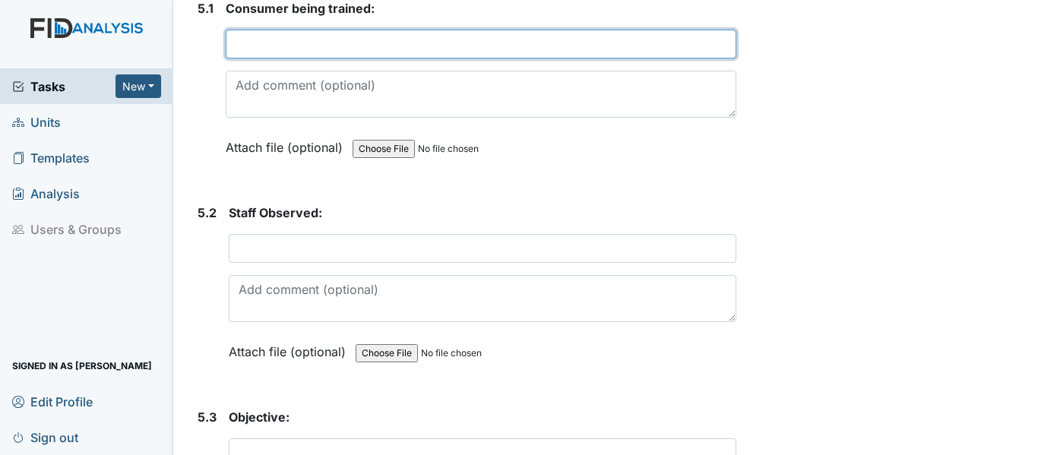
click at [250, 59] on input "text" at bounding box center [481, 44] width 511 height 29
type input "D. Bennett"
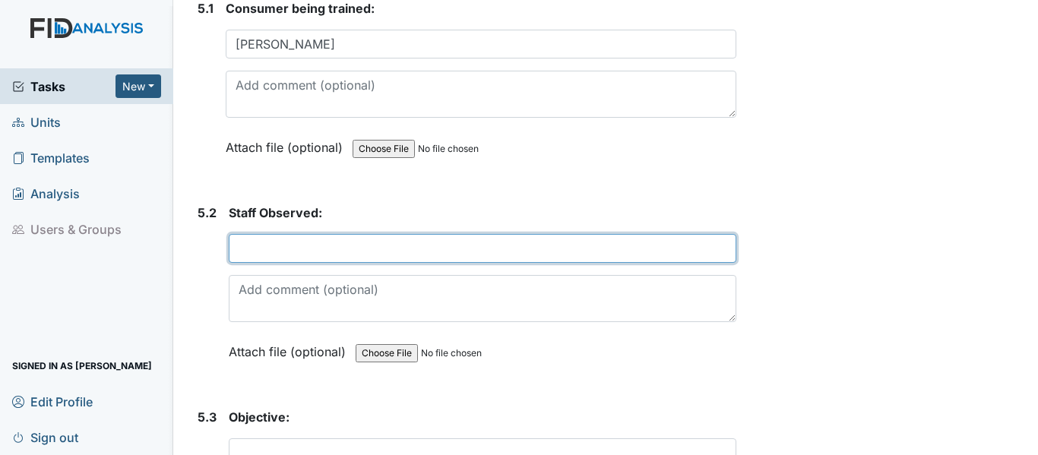
click at [256, 263] on input "text" at bounding box center [483, 248] width 508 height 29
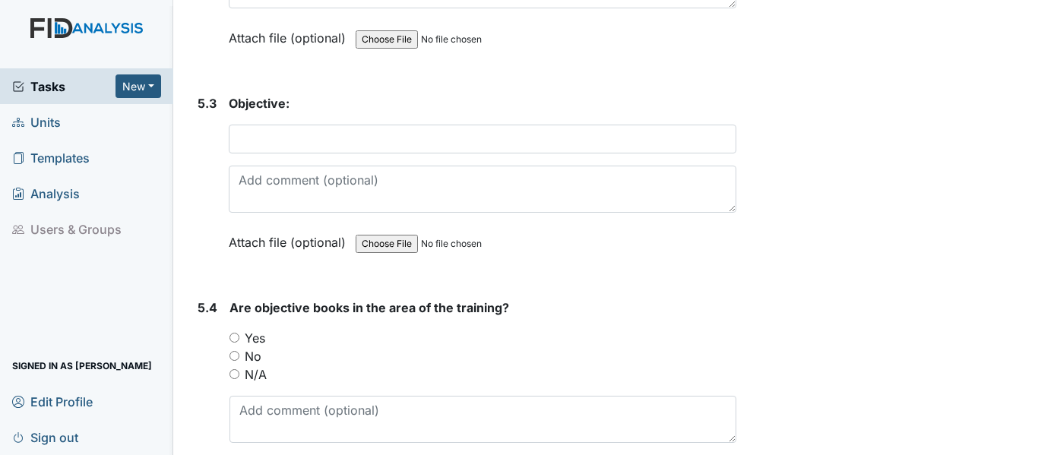
scroll to position [9762, 0]
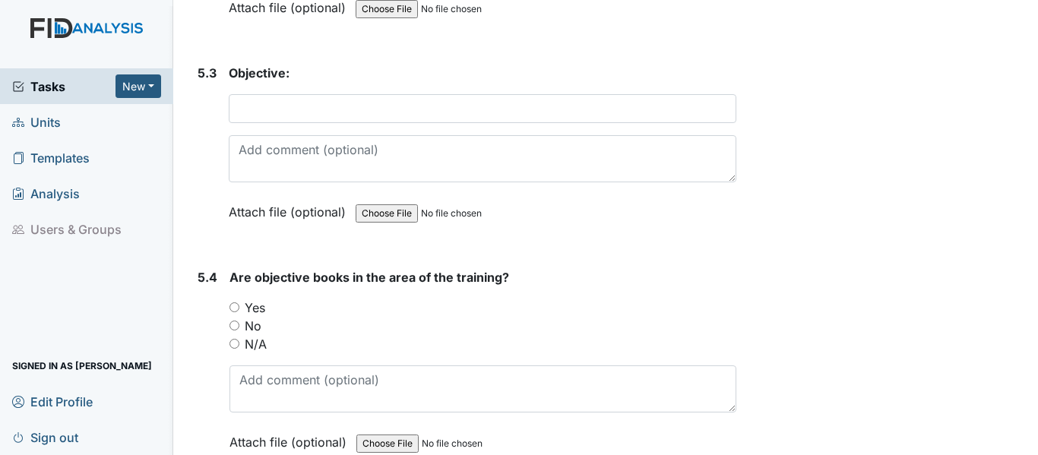
type input "R. Griffin"
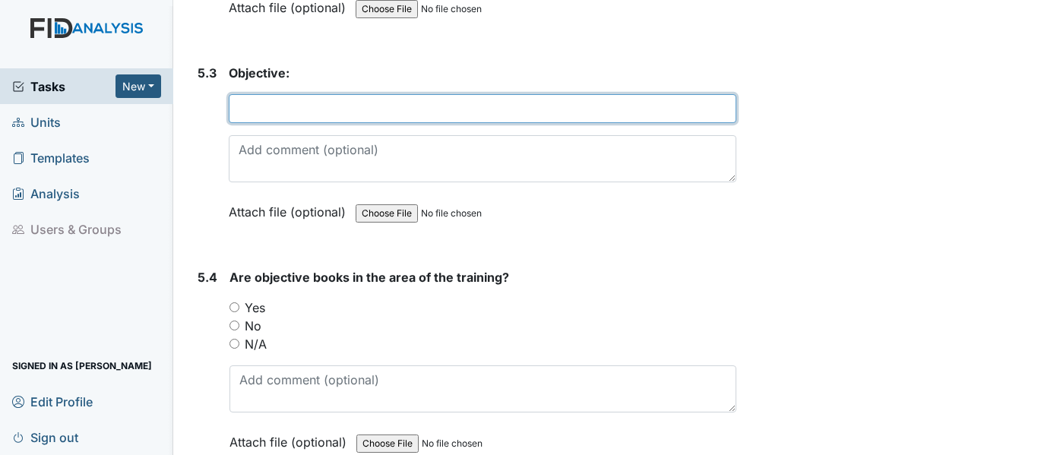
click at [338, 123] on input "text" at bounding box center [483, 108] width 508 height 29
type input "COMO30"
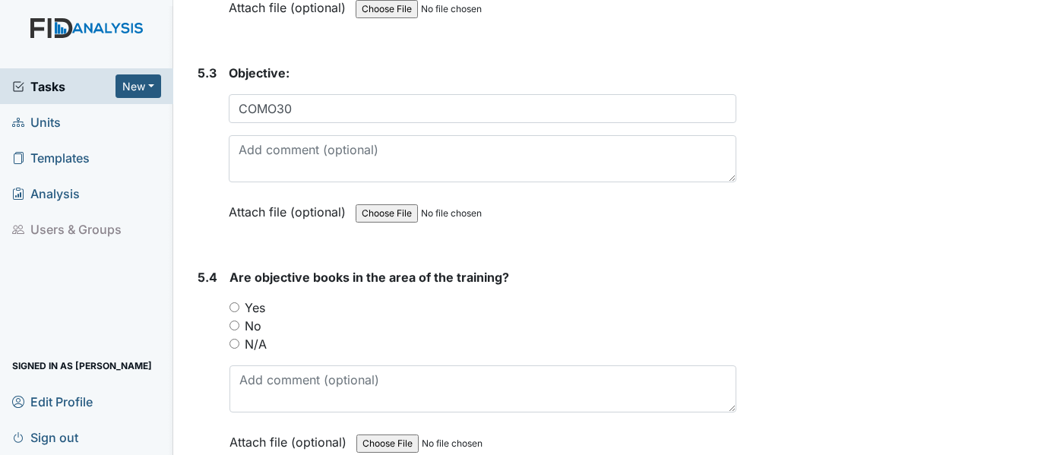
click at [232, 312] on input "Yes" at bounding box center [235, 307] width 10 height 10
radio input "true"
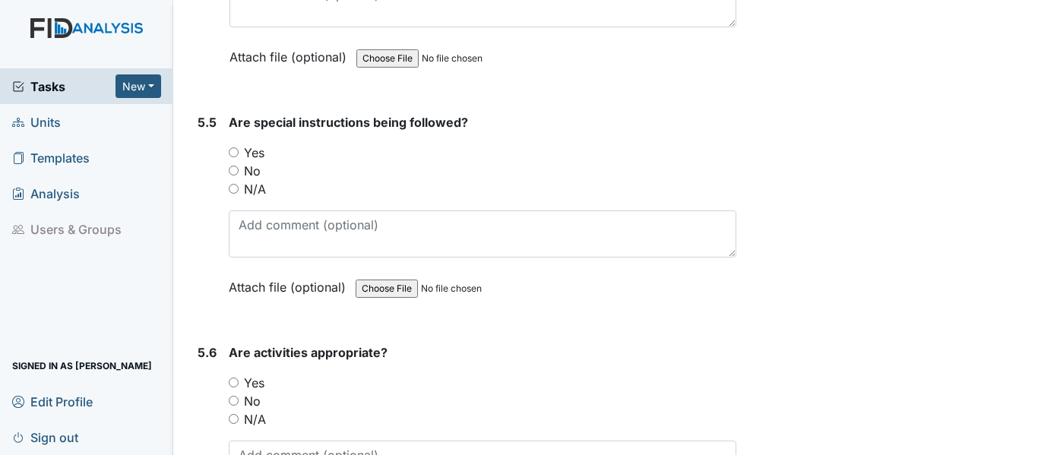
scroll to position [10178, 0]
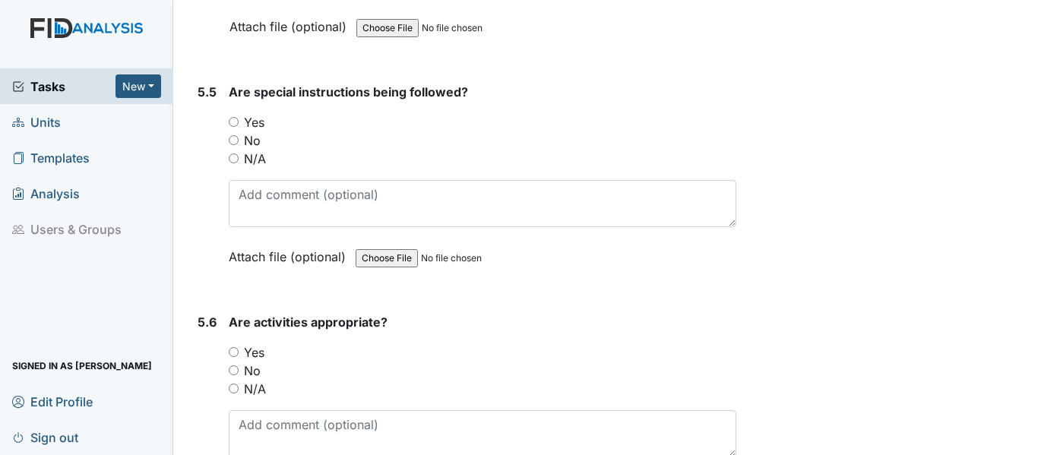
click at [237, 127] on input "Yes" at bounding box center [234, 122] width 10 height 10
radio input "true"
click at [229, 357] on input "Yes" at bounding box center [234, 352] width 10 height 10
radio input "true"
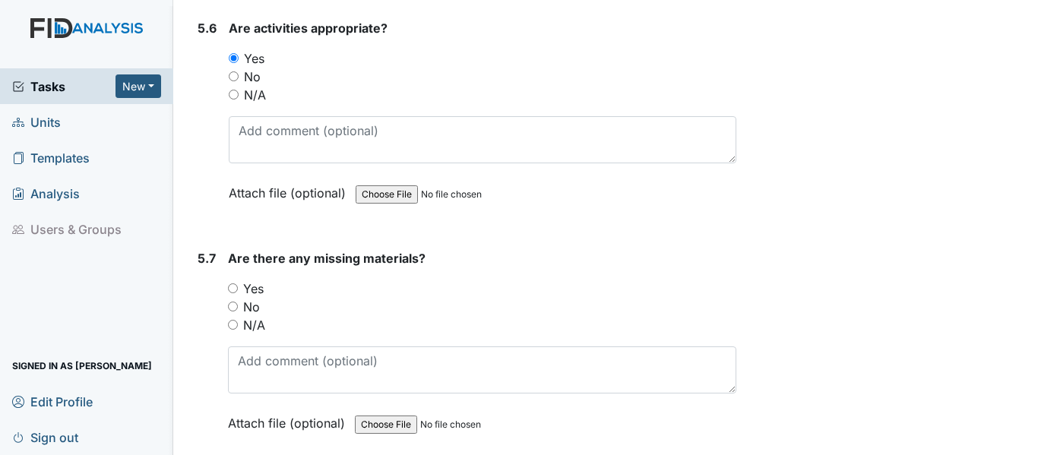
scroll to position [10668, 0]
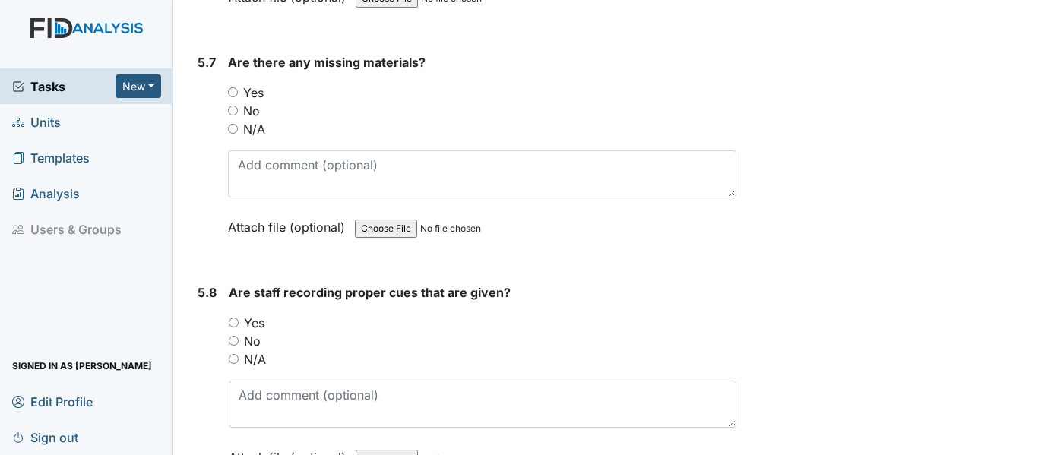
click at [236, 116] on input "No" at bounding box center [233, 111] width 10 height 10
radio input "true"
click at [235, 328] on input "Yes" at bounding box center [234, 323] width 10 height 10
radio input "true"
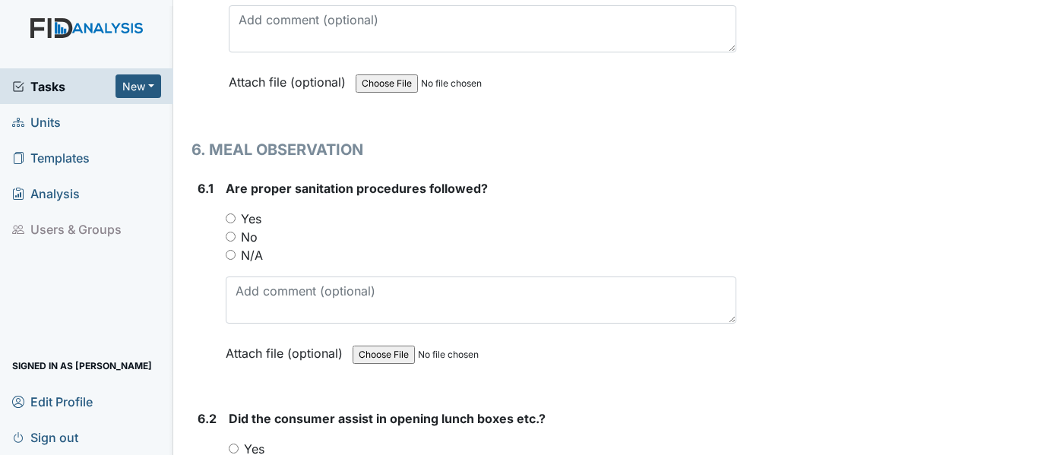
scroll to position [11297, 0]
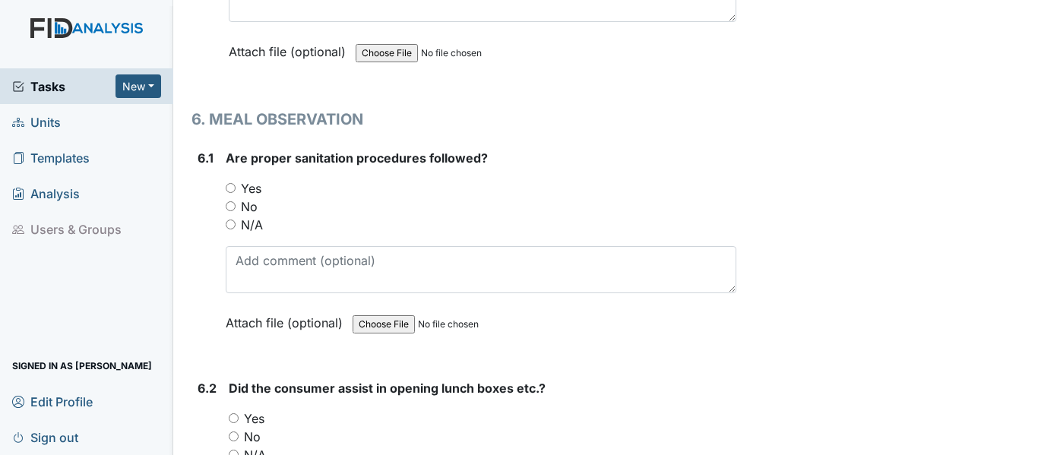
click at [230, 193] on input "Yes" at bounding box center [231, 188] width 10 height 10
radio input "true"
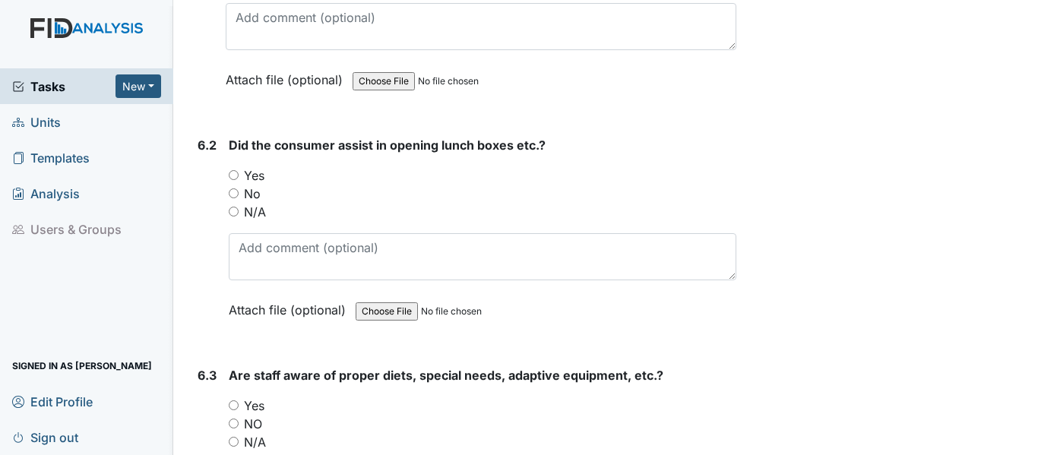
scroll to position [11580, 0]
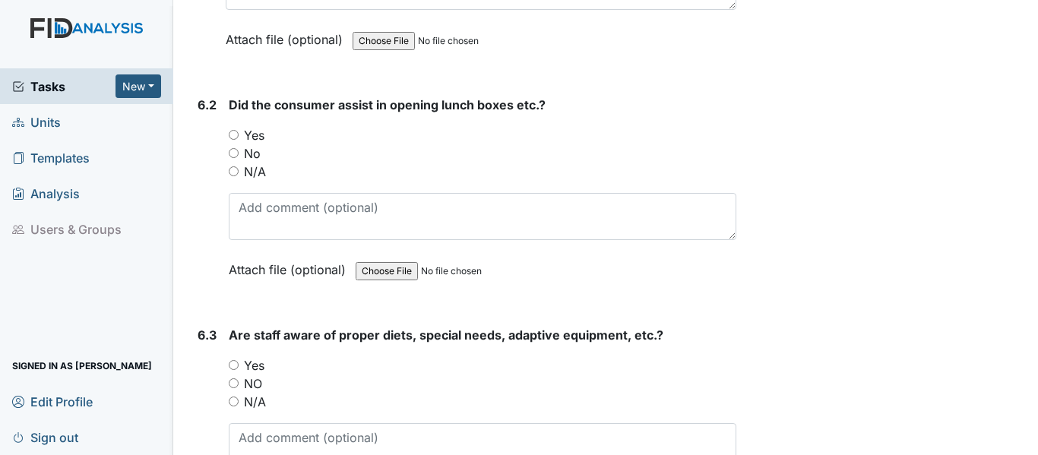
click at [230, 140] on input "Yes" at bounding box center [234, 135] width 10 height 10
radio input "true"
click at [233, 370] on input "Yes" at bounding box center [234, 365] width 10 height 10
radio input "true"
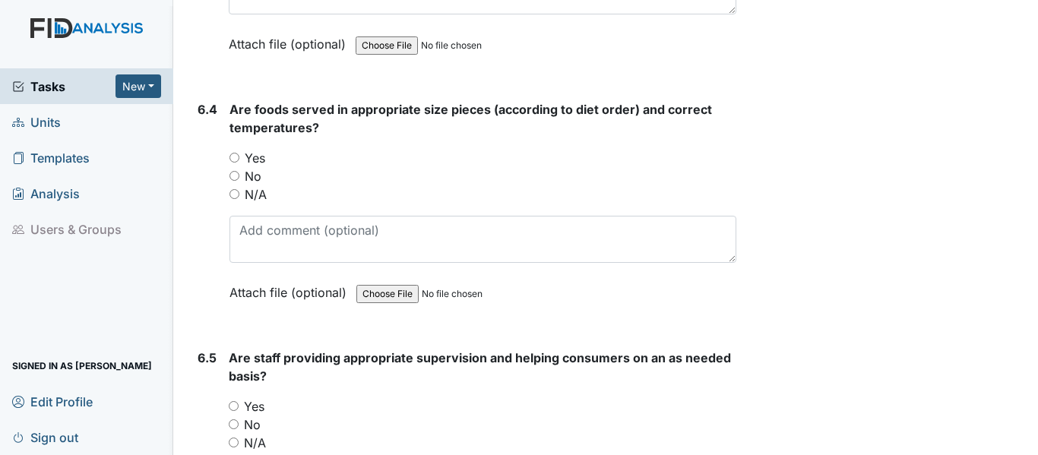
scroll to position [12087, 0]
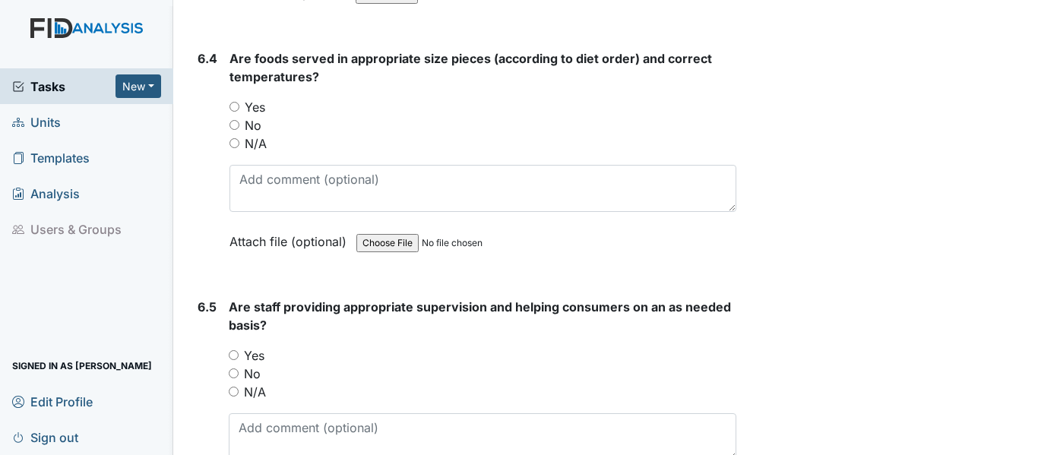
drag, startPoint x: 234, startPoint y: 139, endPoint x: 223, endPoint y: 160, distance: 24.1
click at [231, 112] on input "Yes" at bounding box center [235, 107] width 10 height 10
radio input "true"
click at [234, 360] on input "Yes" at bounding box center [234, 355] width 10 height 10
radio input "true"
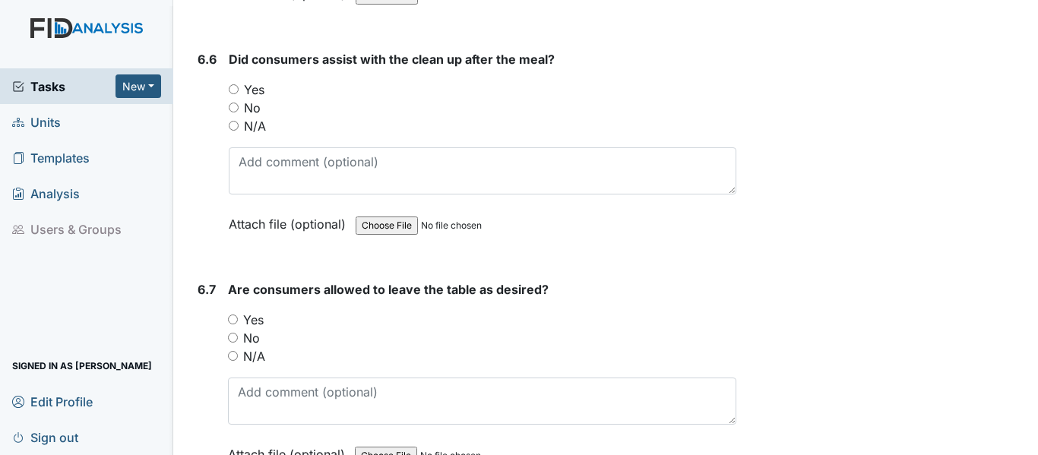
scroll to position [12593, 0]
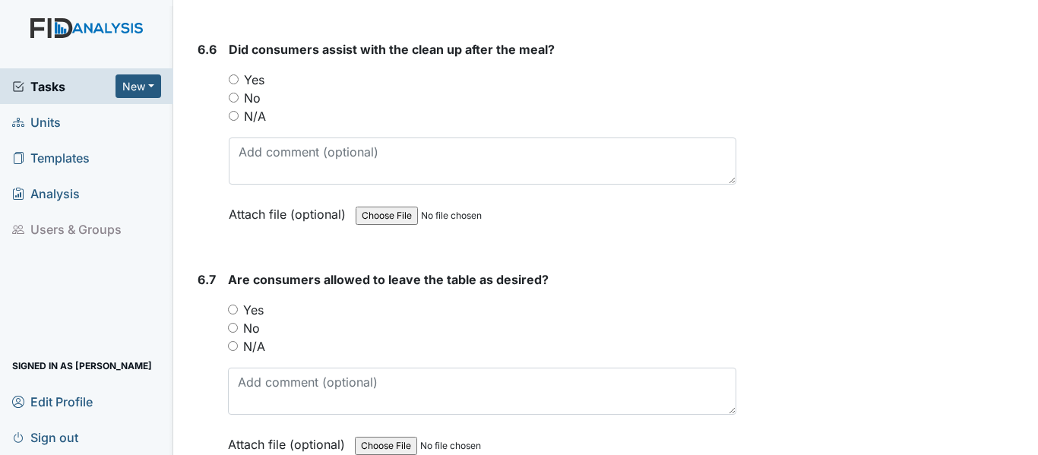
click at [231, 89] on div "Yes" at bounding box center [483, 80] width 508 height 18
click at [230, 315] on input "Yes" at bounding box center [233, 310] width 10 height 10
radio input "true"
drag, startPoint x: 236, startPoint y: 112, endPoint x: 297, endPoint y: 200, distance: 106.5
click at [237, 84] on input "Yes" at bounding box center [234, 79] width 10 height 10
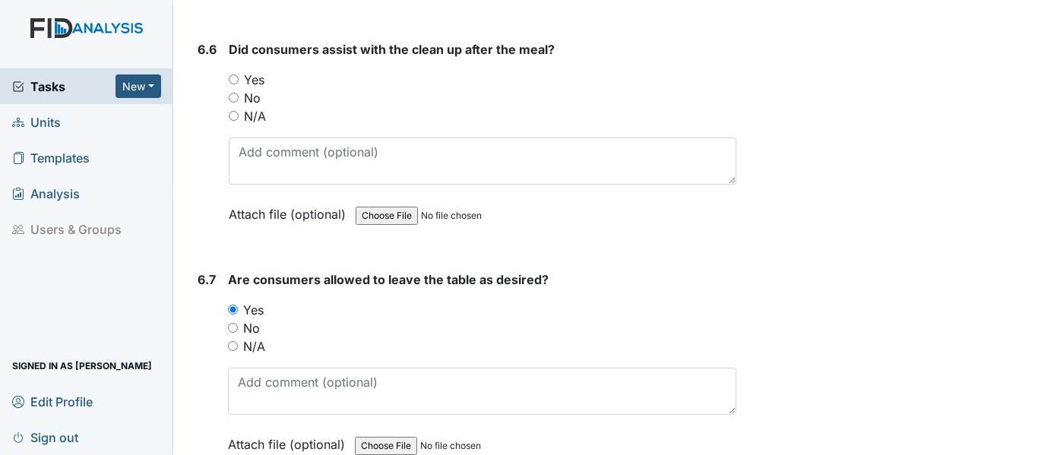
radio input "true"
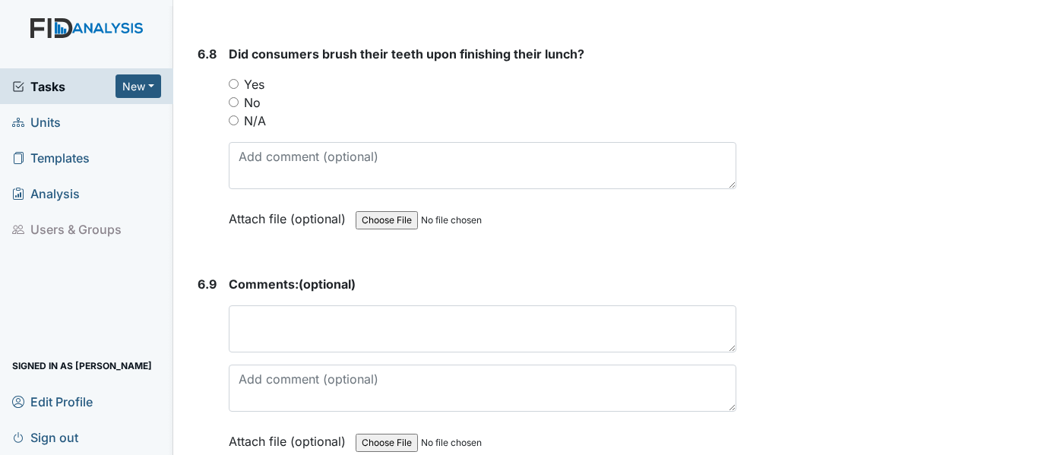
scroll to position [13059, 0]
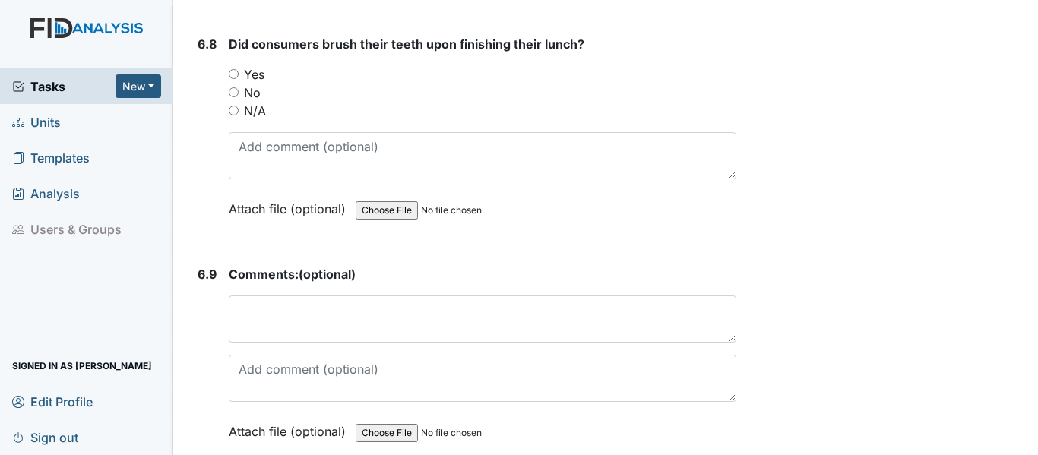
click at [230, 79] on input "Yes" at bounding box center [234, 74] width 10 height 10
radio input "true"
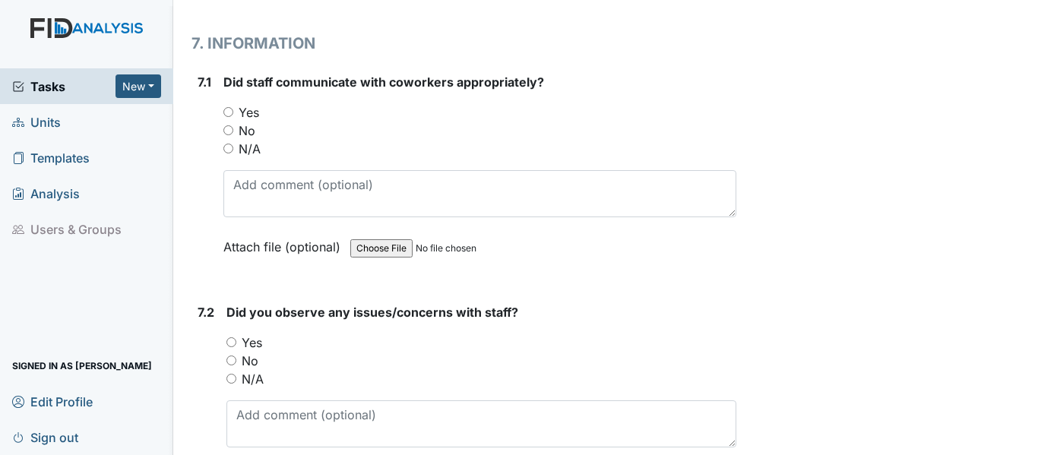
scroll to position [13586, 0]
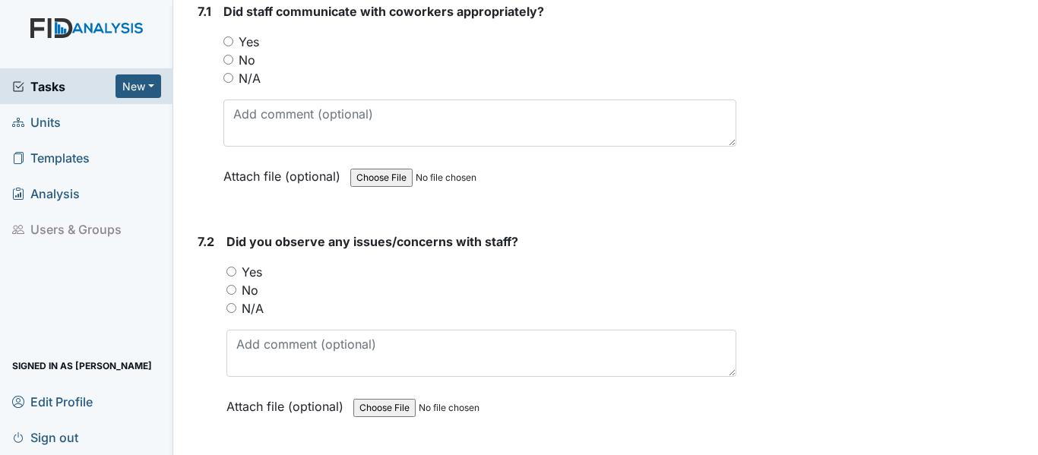
click at [230, 46] on input "Yes" at bounding box center [228, 41] width 10 height 10
radio input "true"
click at [231, 295] on input "No" at bounding box center [231, 290] width 10 height 10
radio input "true"
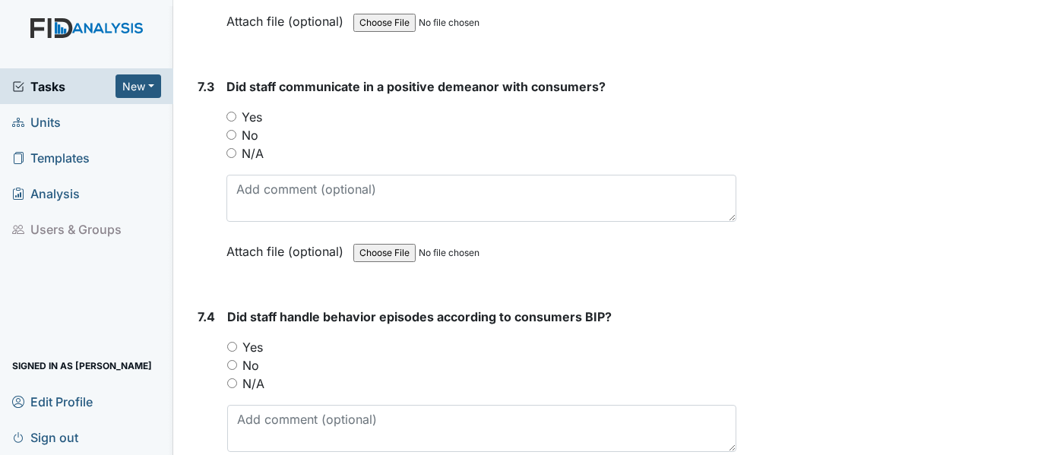
scroll to position [14011, 0]
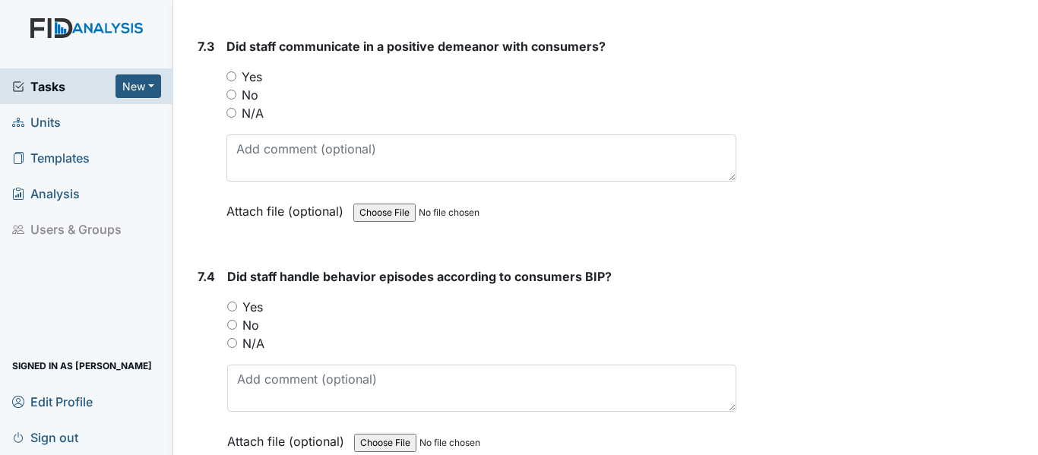
click at [233, 81] on input "Yes" at bounding box center [231, 76] width 10 height 10
radio input "true"
click at [238, 316] on div "Yes" at bounding box center [481, 307] width 509 height 18
click at [231, 312] on input "Yes" at bounding box center [232, 307] width 10 height 10
radio input "true"
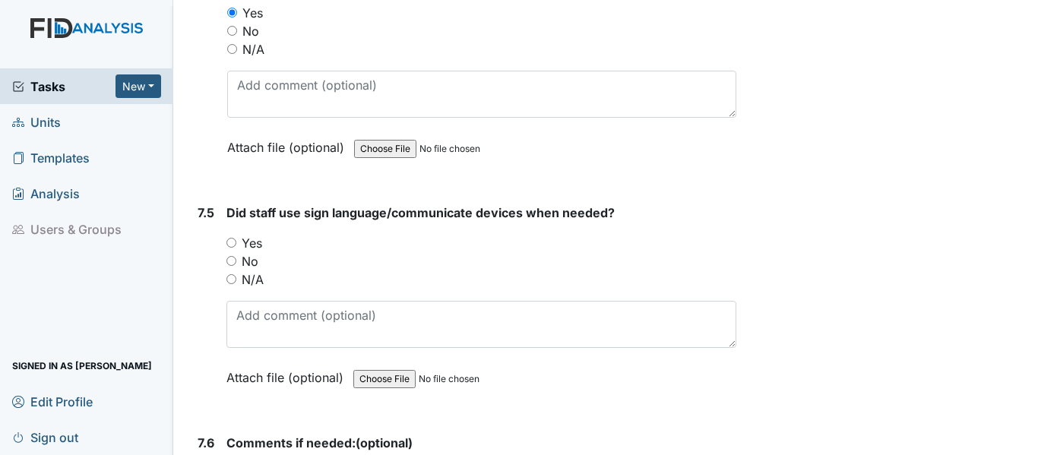
scroll to position [14448, 0]
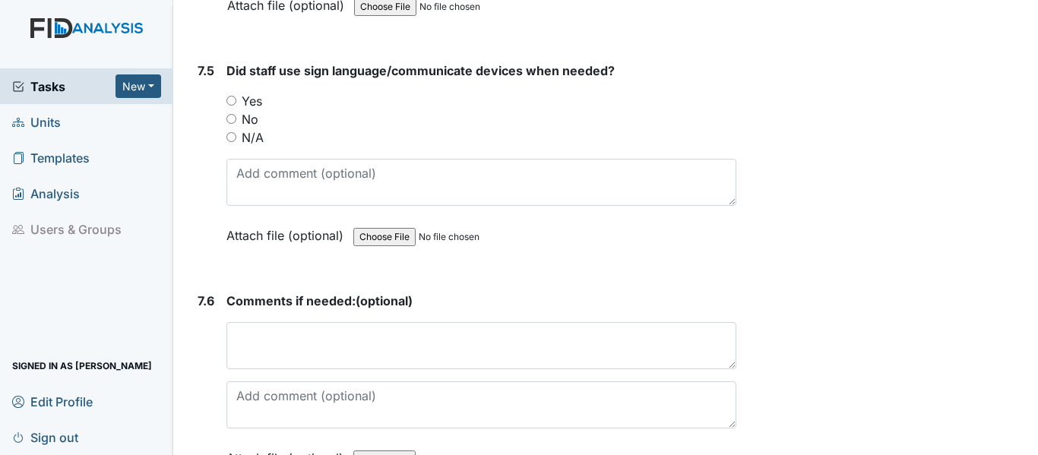
click at [235, 106] on input "Yes" at bounding box center [231, 101] width 10 height 10
radio input "true"
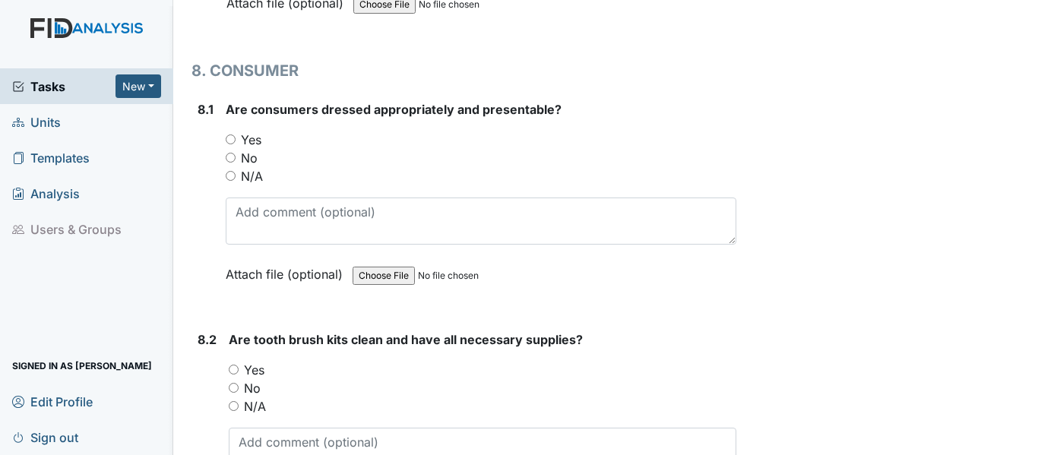
scroll to position [15005, 0]
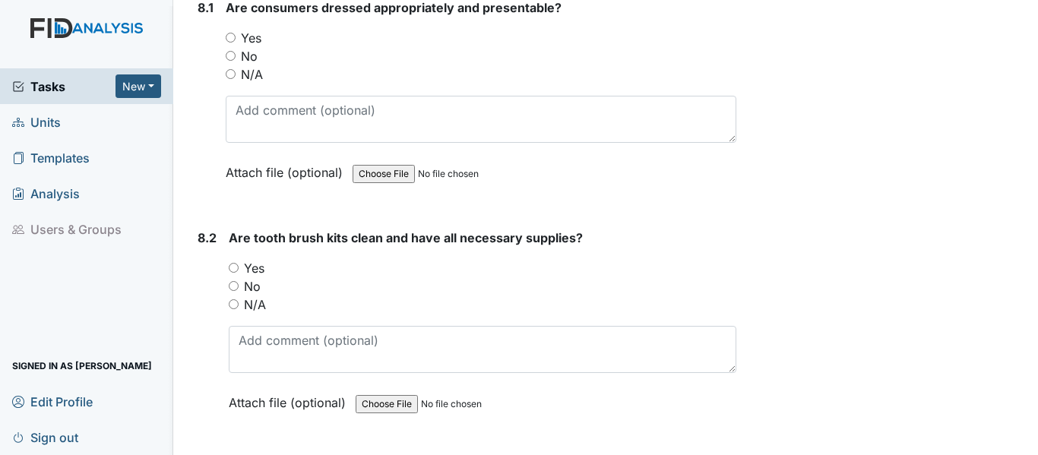
drag, startPoint x: 230, startPoint y: 71, endPoint x: 227, endPoint y: 133, distance: 61.6
click at [228, 47] on div "Yes" at bounding box center [481, 38] width 511 height 18
drag, startPoint x: 231, startPoint y: 70, endPoint x: 225, endPoint y: 128, distance: 58.1
click at [231, 43] on input "Yes" at bounding box center [231, 38] width 10 height 10
radio input "true"
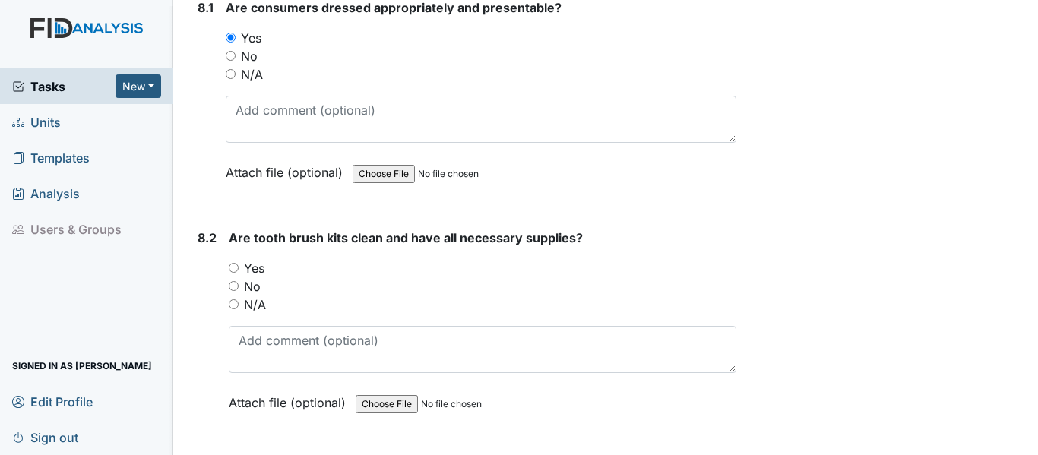
click at [238, 273] on input "Yes" at bounding box center [234, 268] width 10 height 10
radio input "true"
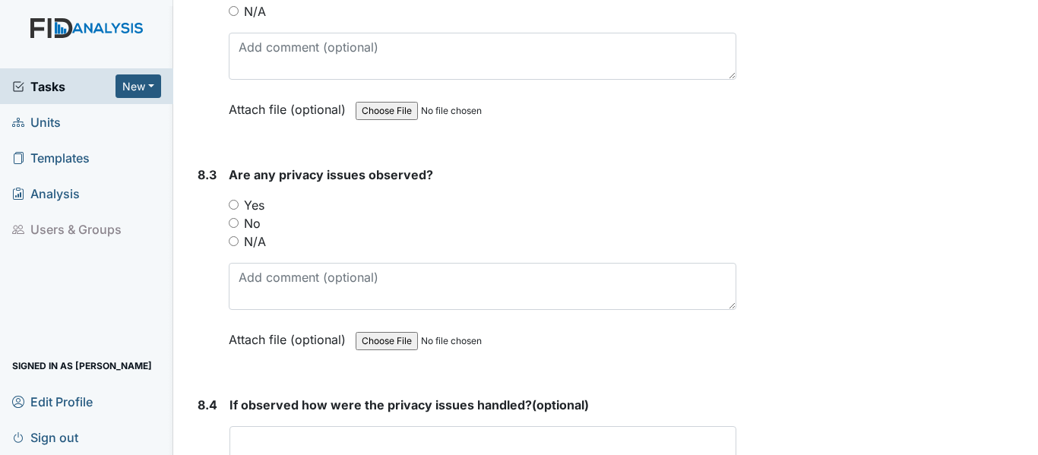
scroll to position [15410, 0]
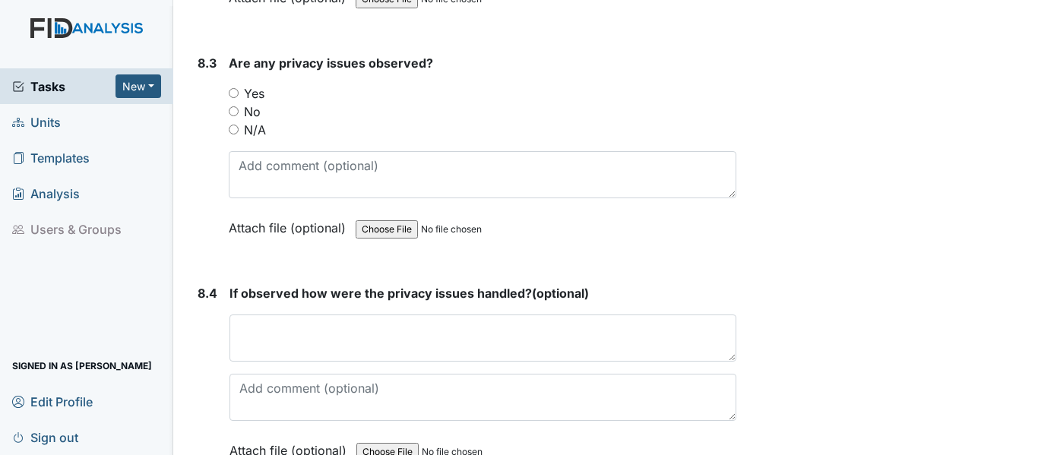
click at [236, 116] on input "No" at bounding box center [234, 111] width 10 height 10
radio input "true"
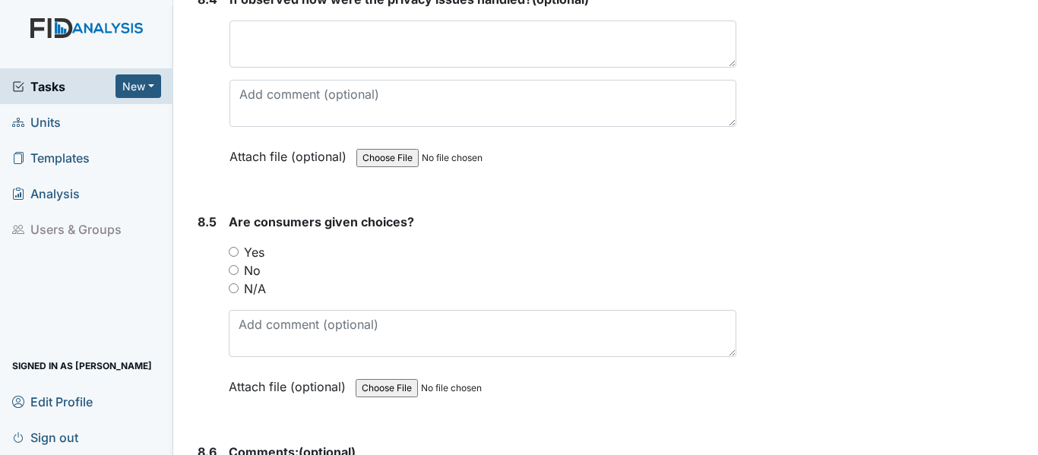
scroll to position [15769, 0]
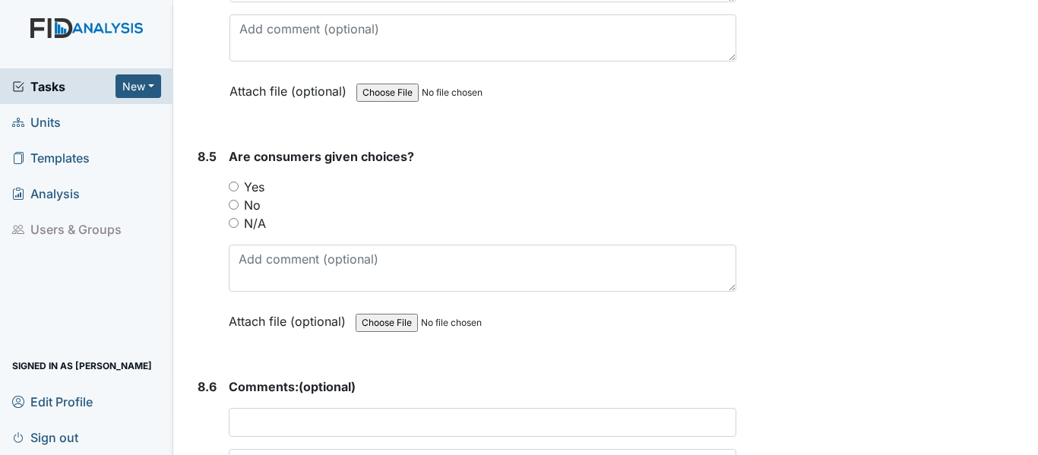
click at [231, 192] on input "Yes" at bounding box center [234, 187] width 10 height 10
radio input "true"
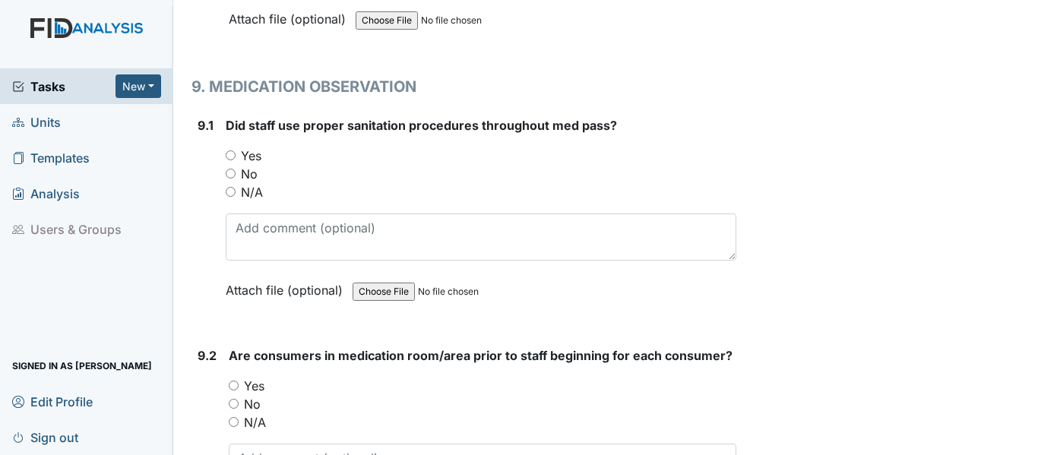
scroll to position [16296, 0]
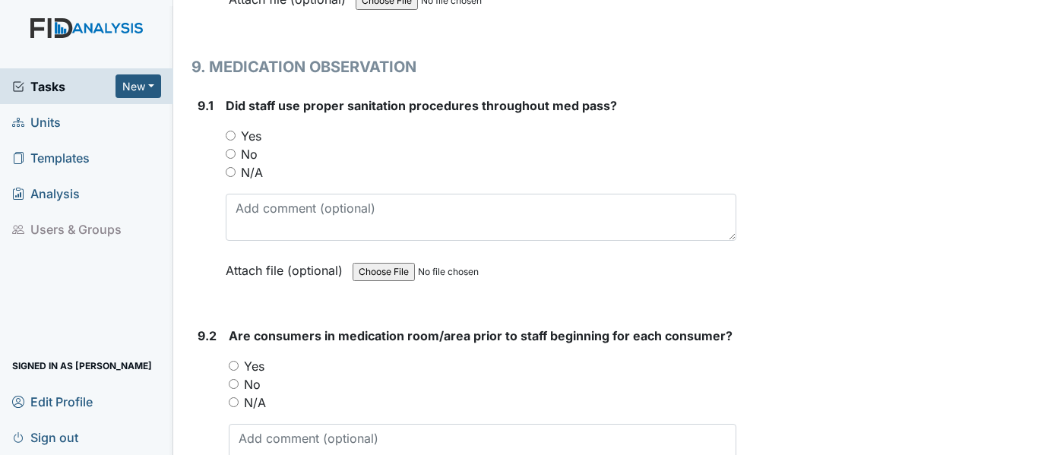
click at [229, 141] on input "Yes" at bounding box center [231, 136] width 10 height 10
radio input "true"
click at [233, 371] on input "Yes" at bounding box center [234, 366] width 10 height 10
radio input "true"
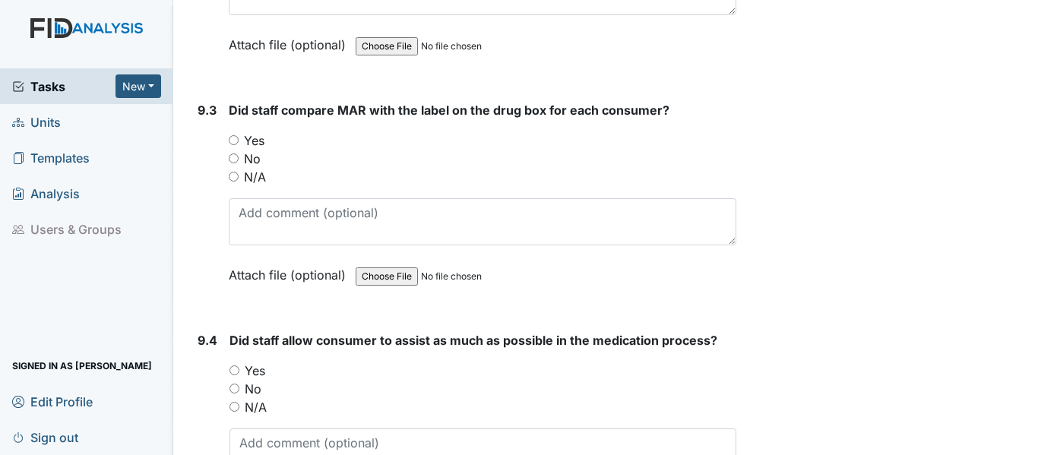
scroll to position [16782, 0]
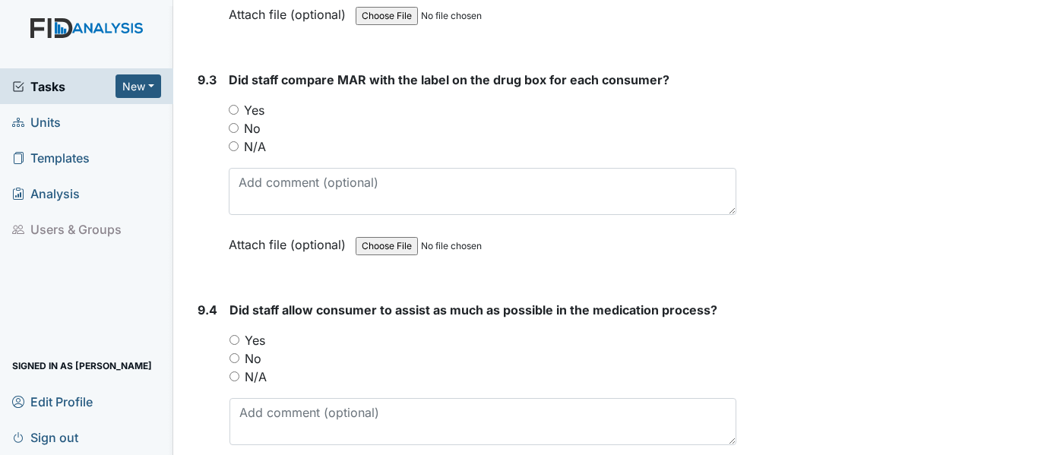
click at [230, 115] on input "Yes" at bounding box center [234, 110] width 10 height 10
radio input "true"
click at [233, 345] on input "Yes" at bounding box center [235, 340] width 10 height 10
radio input "true"
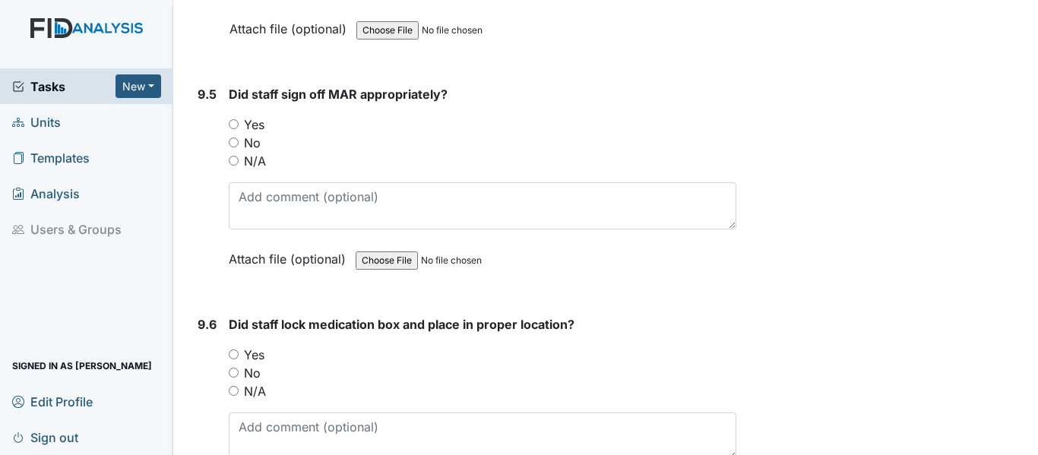
scroll to position [17289, 0]
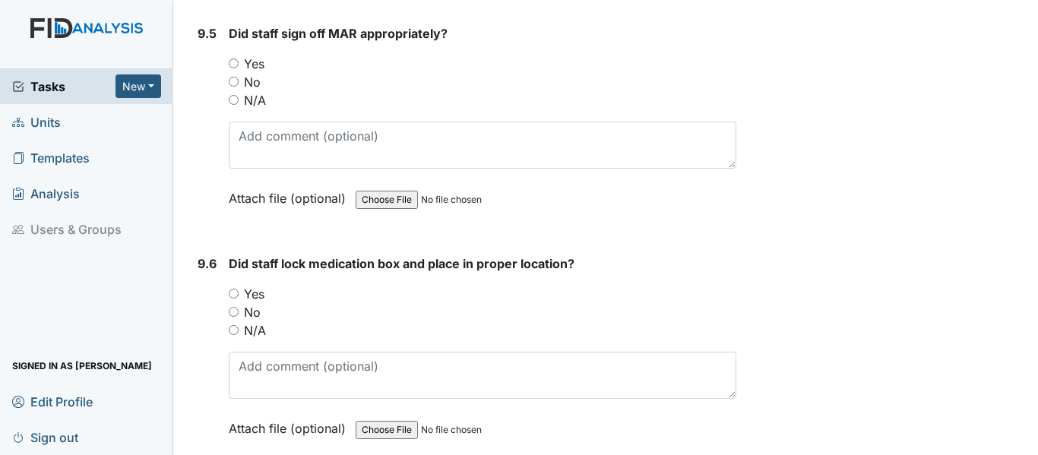
click at [234, 68] on input "Yes" at bounding box center [234, 64] width 10 height 10
radio input "true"
click at [231, 299] on input "Yes" at bounding box center [234, 294] width 10 height 10
radio input "true"
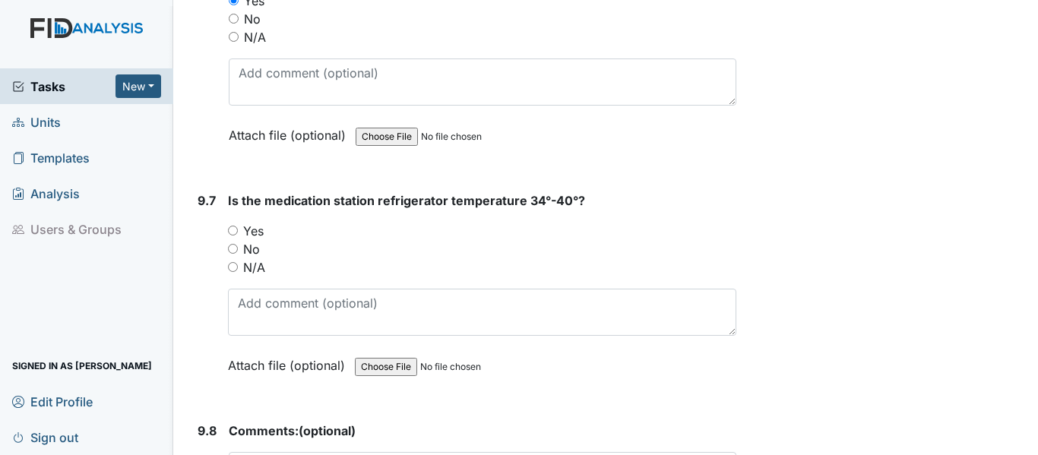
scroll to position [17694, 0]
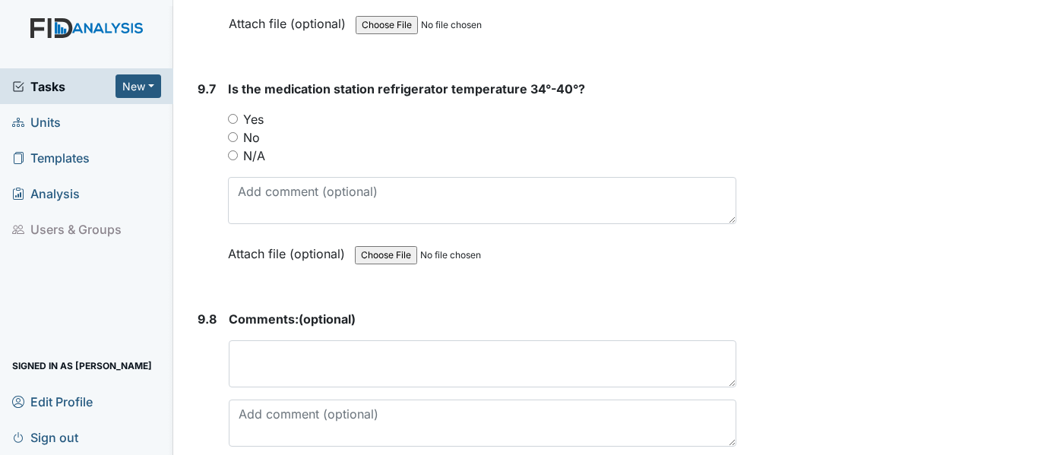
click at [234, 124] on input "Yes" at bounding box center [233, 119] width 10 height 10
radio input "true"
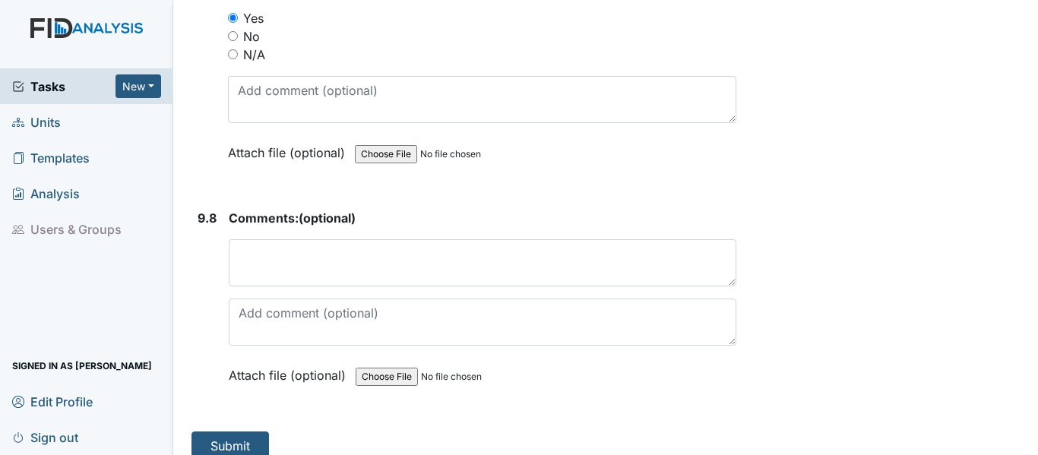
scroll to position [17849, 0]
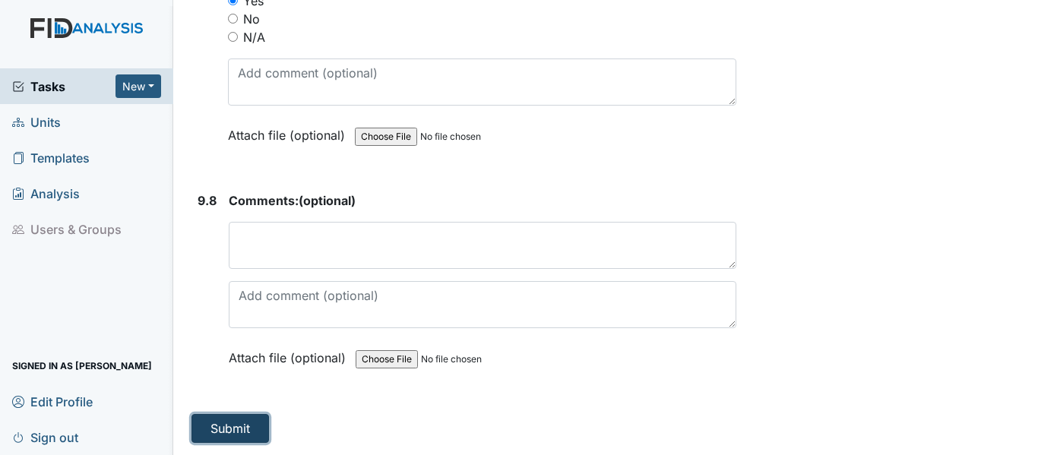
click at [249, 427] on button "Submit" at bounding box center [231, 428] width 78 height 29
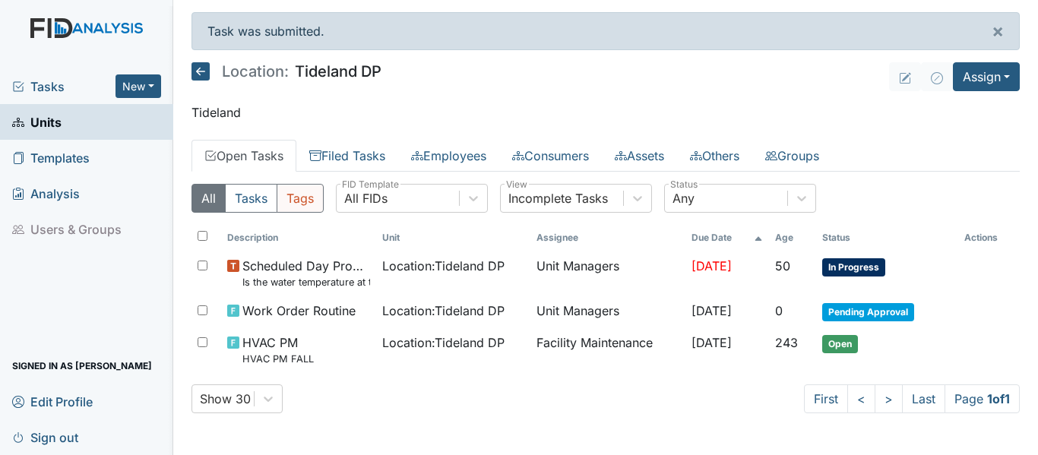
click at [306, 204] on button "Tags" at bounding box center [300, 198] width 47 height 29
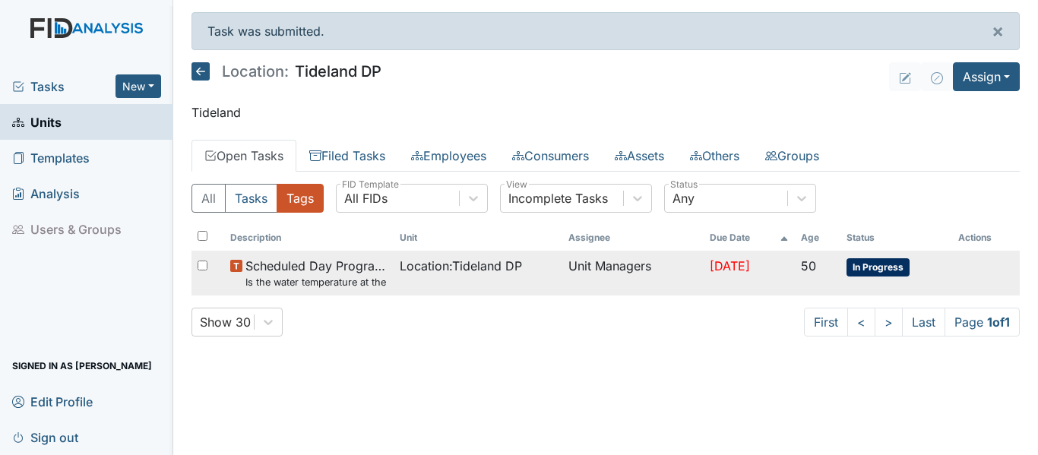
click at [453, 271] on span "Location : Tideland DP" at bounding box center [461, 266] width 122 height 18
